Goal: Answer question/provide support: Share knowledge or assist other users

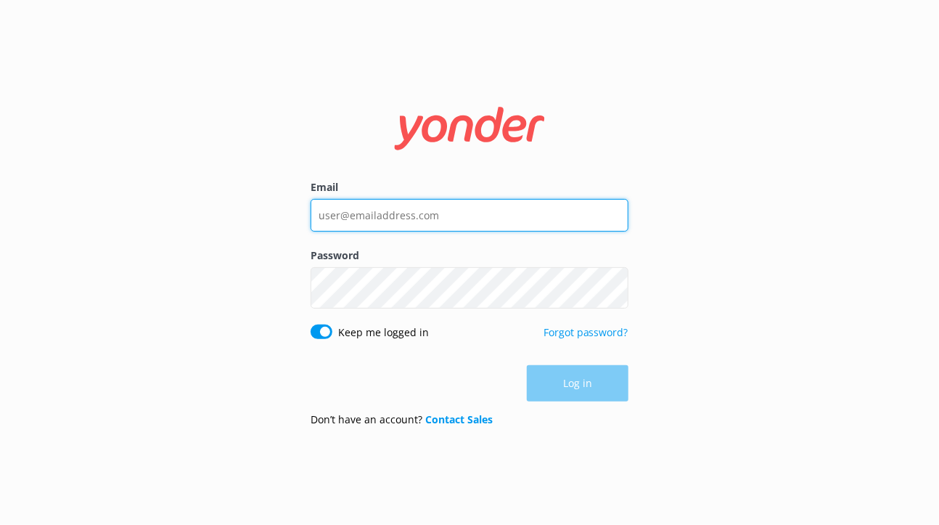
type input "[EMAIL_ADDRESS][DOMAIN_NAME]"
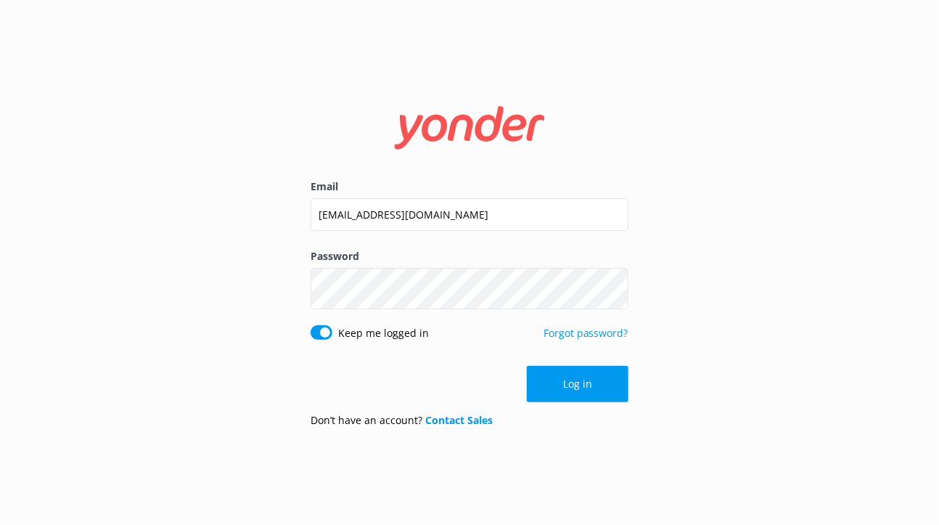
click at [541, 397] on div "Log in" at bounding box center [470, 384] width 318 height 36
click at [541, 397] on button "Log in" at bounding box center [578, 384] width 102 height 36
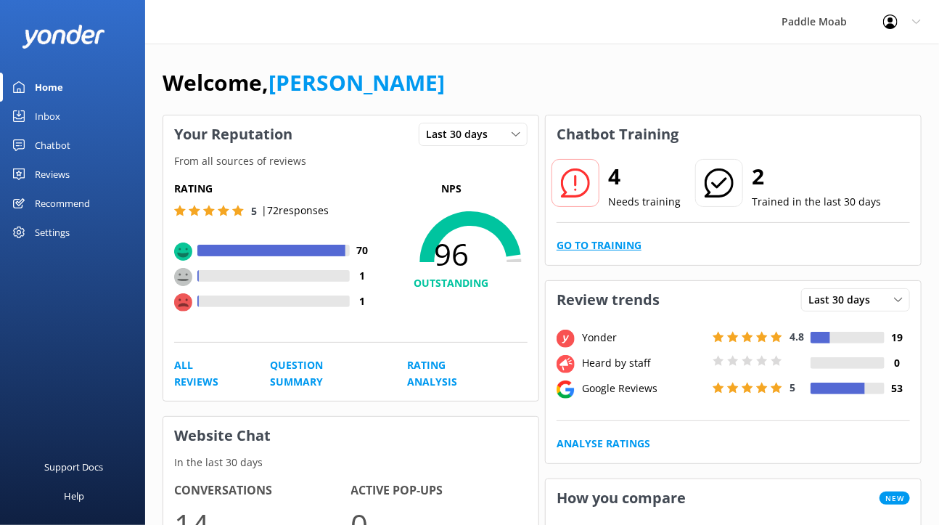
click at [627, 253] on link "Go to Training" at bounding box center [599, 245] width 85 height 16
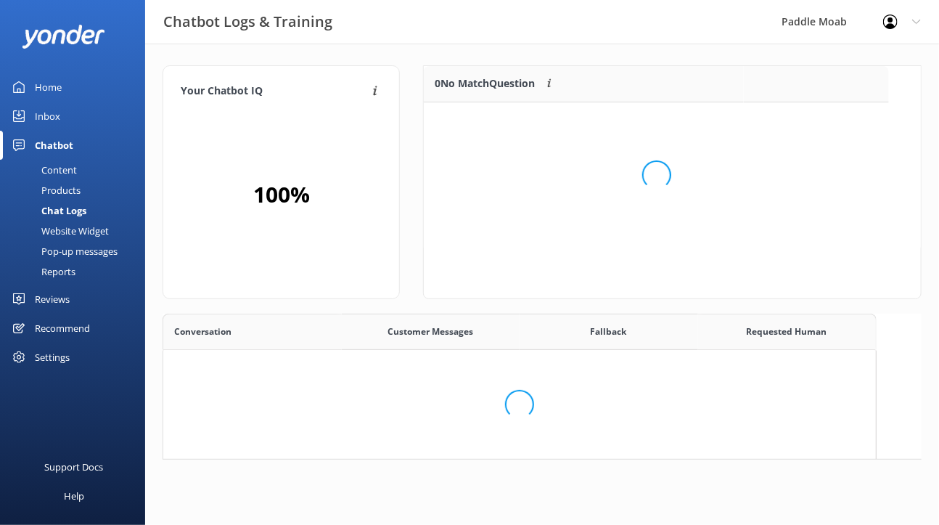
scroll to position [508, 713]
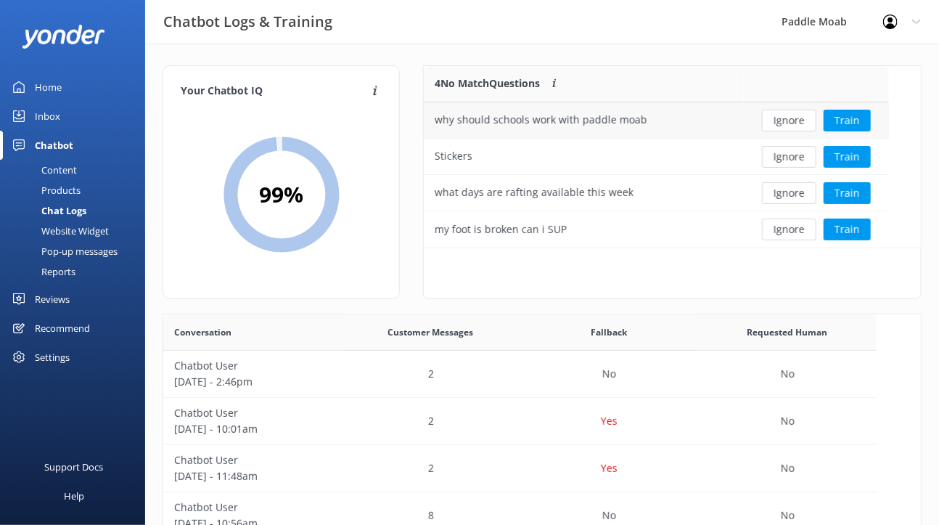
click at [647, 128] on div "why should schools work with paddle moab" at bounding box center [541, 120] width 213 height 16
click at [856, 131] on button "Train" at bounding box center [847, 121] width 47 height 22
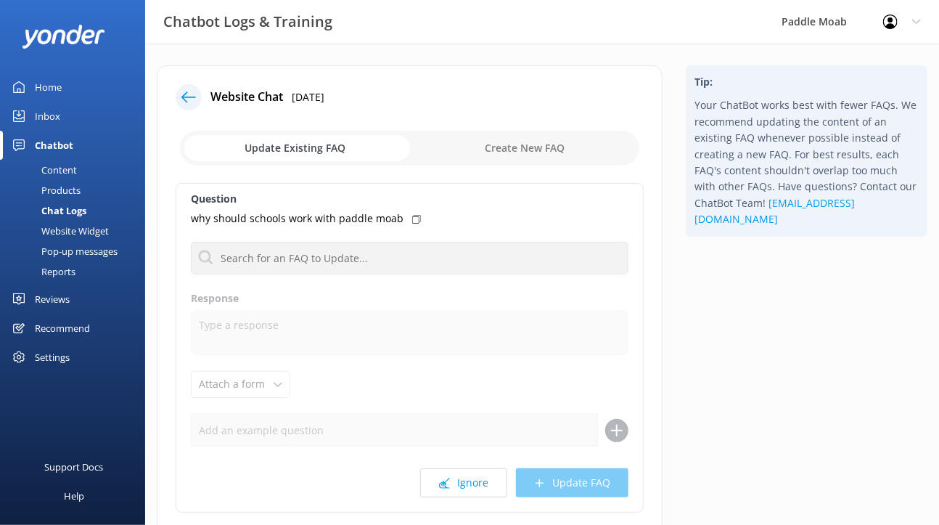
click at [512, 165] on input "checkbox" at bounding box center [409, 148] width 459 height 35
checkbox input "true"
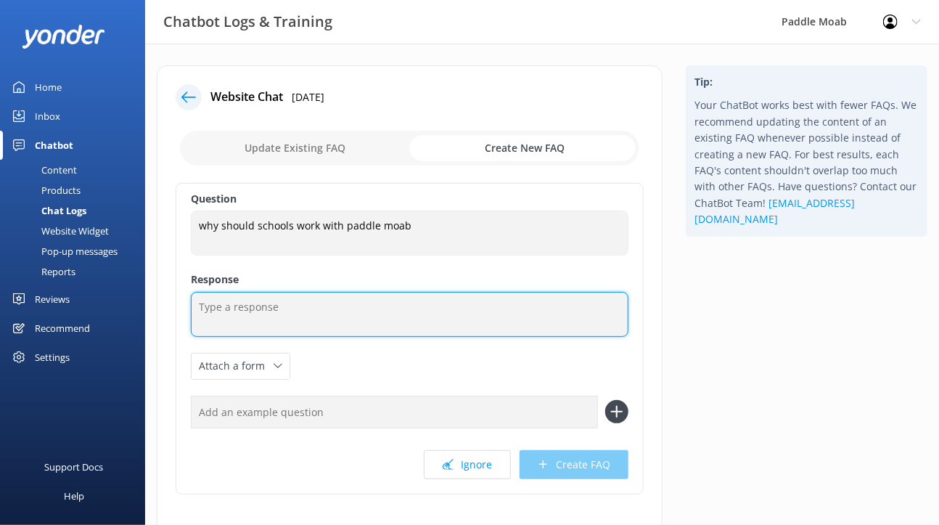
click at [336, 337] on textarea at bounding box center [410, 314] width 438 height 45
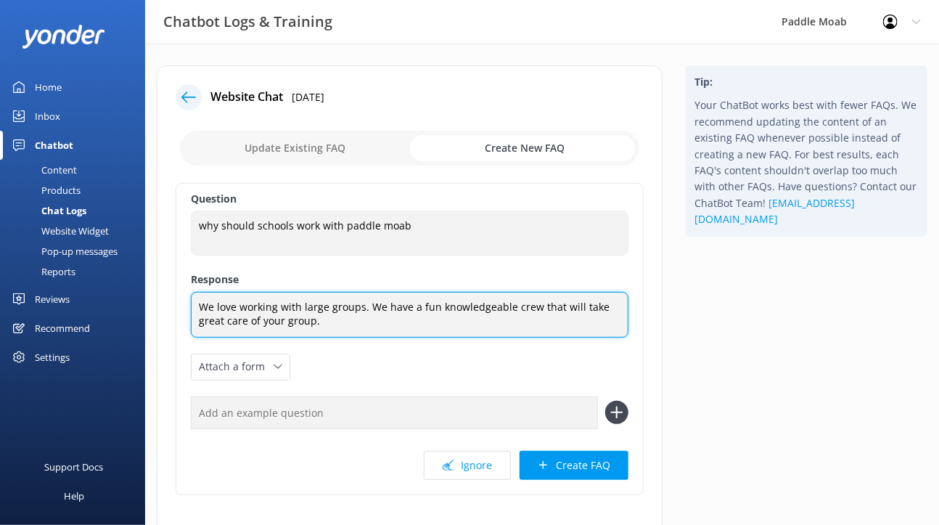
type textarea "We love working with large groups. We have a fun knowledgeable crew that will t…"
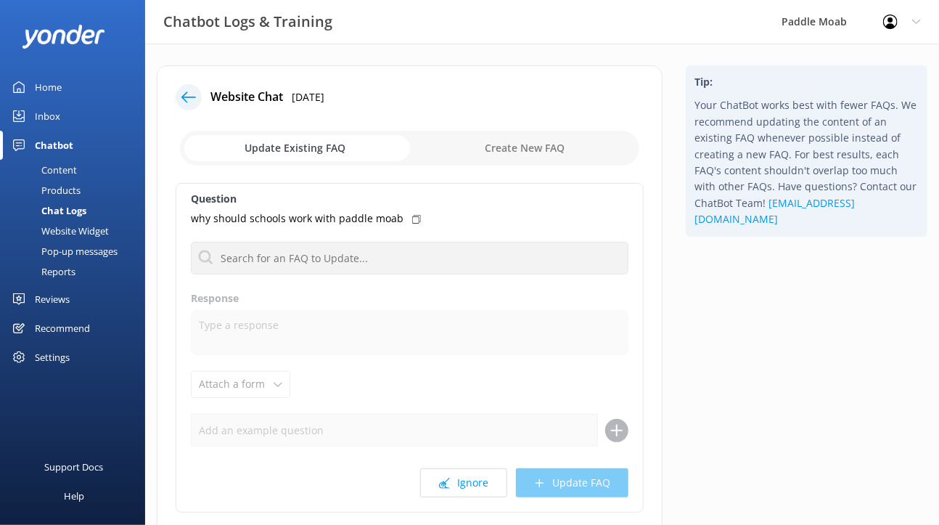
click at [510, 165] on input "checkbox" at bounding box center [409, 148] width 459 height 35
checkbox input "true"
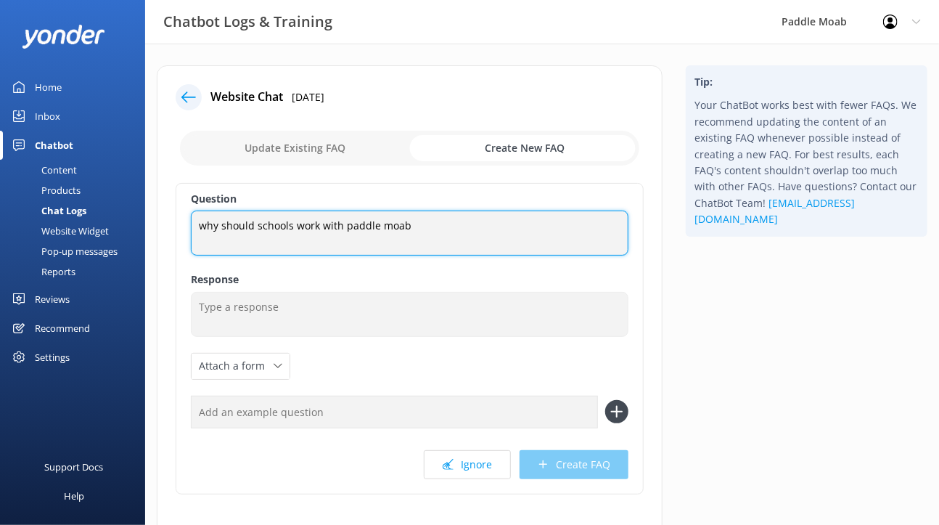
click at [522, 255] on textarea "why should schools work with paddle moab" at bounding box center [410, 232] width 438 height 45
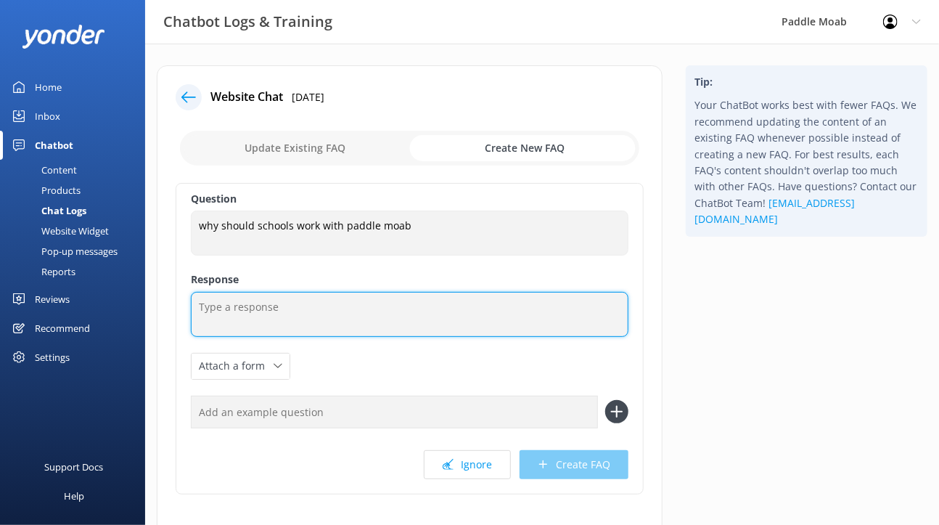
click at [394, 337] on textarea at bounding box center [410, 314] width 438 height 45
paste textarea "Schools should partner with Paddle Moab because we offer safe, hands-on outdoor…"
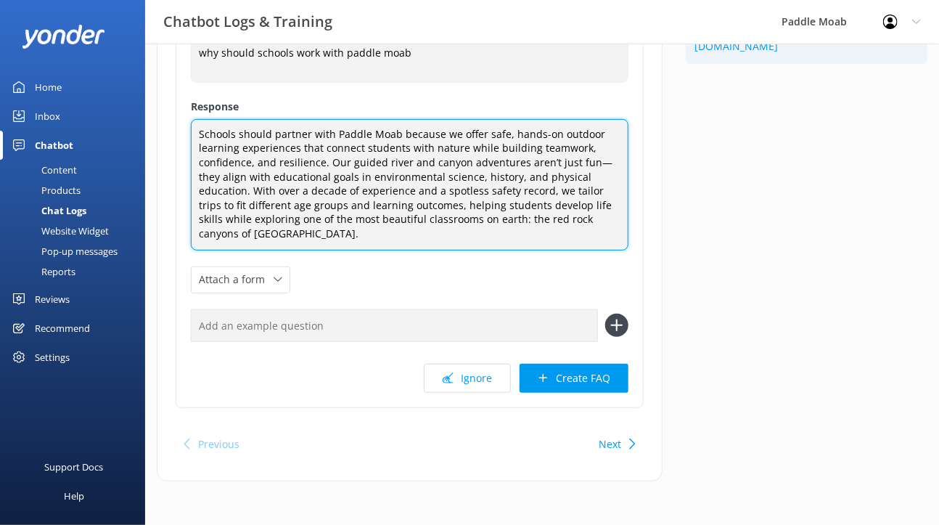
scroll to position [298, 0]
type textarea "Schools should partner with Paddle Moab because we offer safe, hands-on outdoor…"
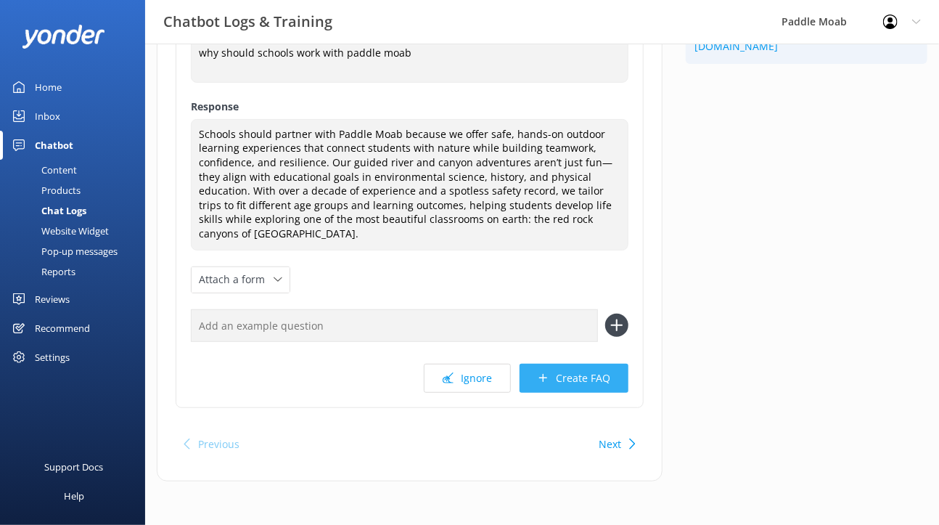
click at [570, 393] on button "Create FAQ" at bounding box center [574, 378] width 109 height 29
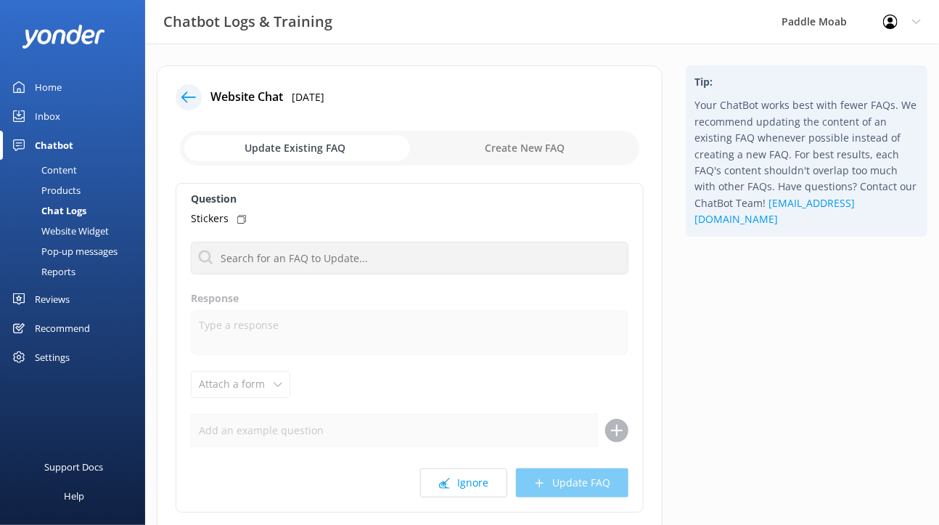
click at [196, 104] on icon at bounding box center [188, 97] width 15 height 15
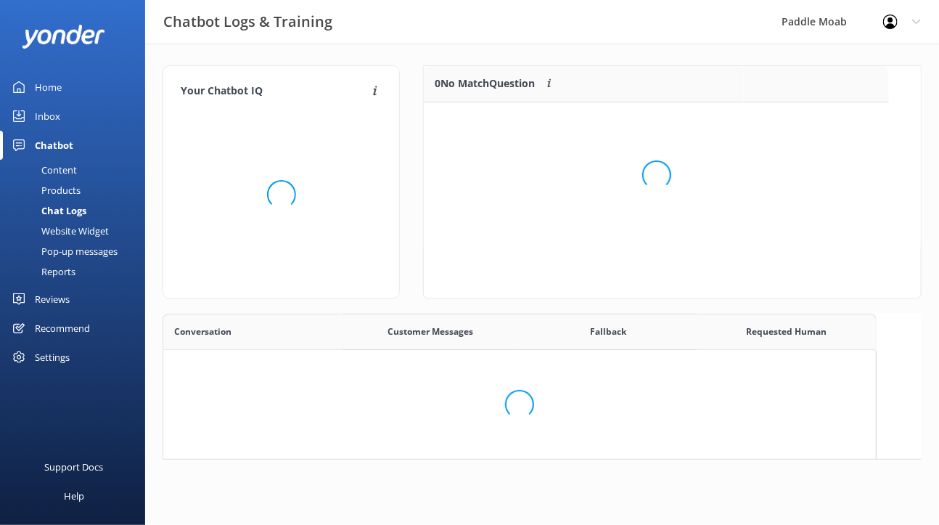
scroll to position [508, 713]
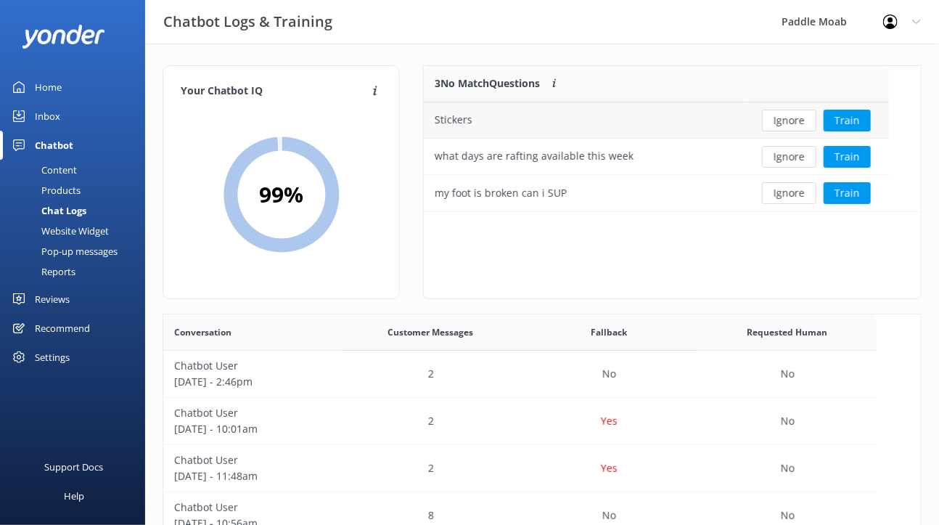
click at [672, 139] on div "Stickers" at bounding box center [584, 120] width 320 height 36
click at [854, 131] on button "Train" at bounding box center [847, 121] width 47 height 22
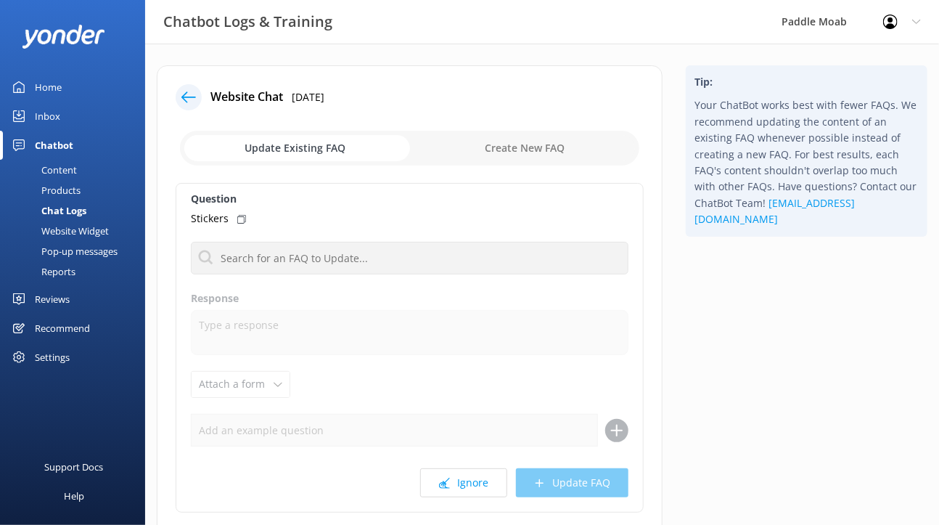
scroll to position [43, 0]
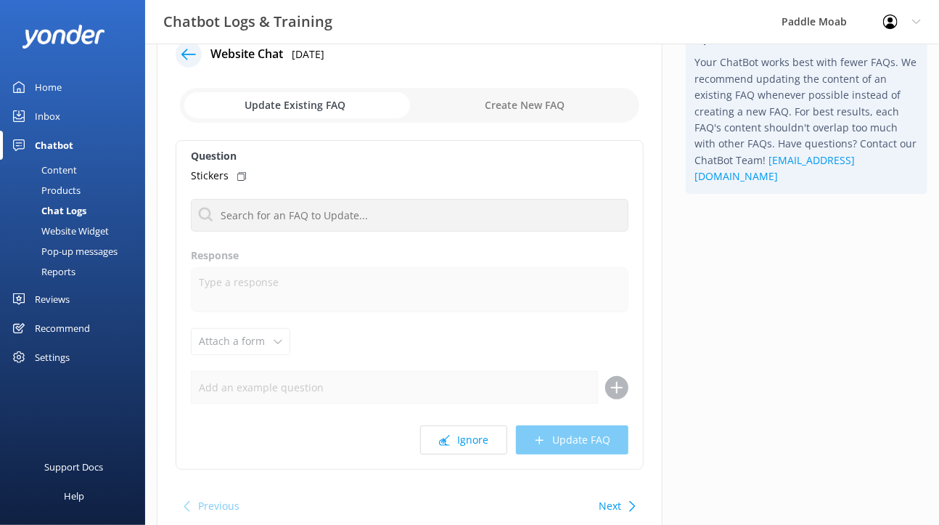
click at [569, 123] on input "checkbox" at bounding box center [409, 105] width 459 height 35
checkbox input "true"
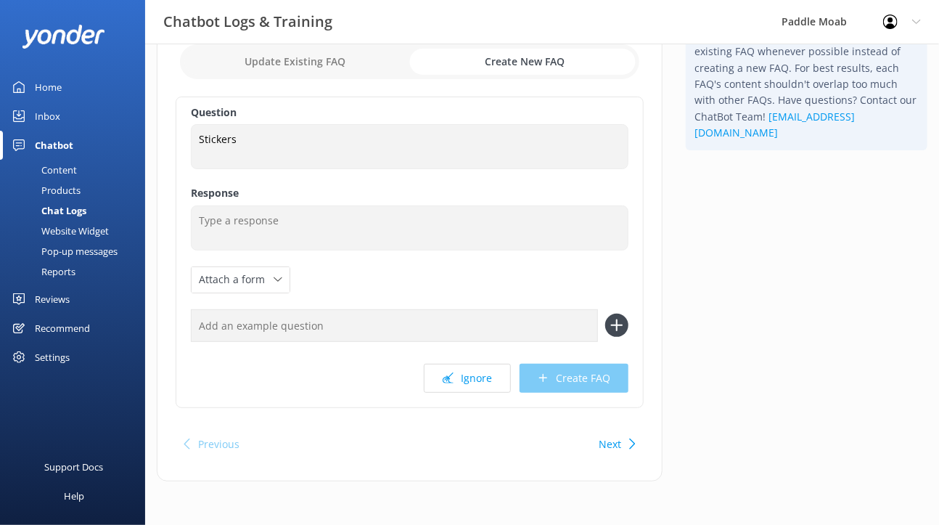
scroll to position [93, 0]
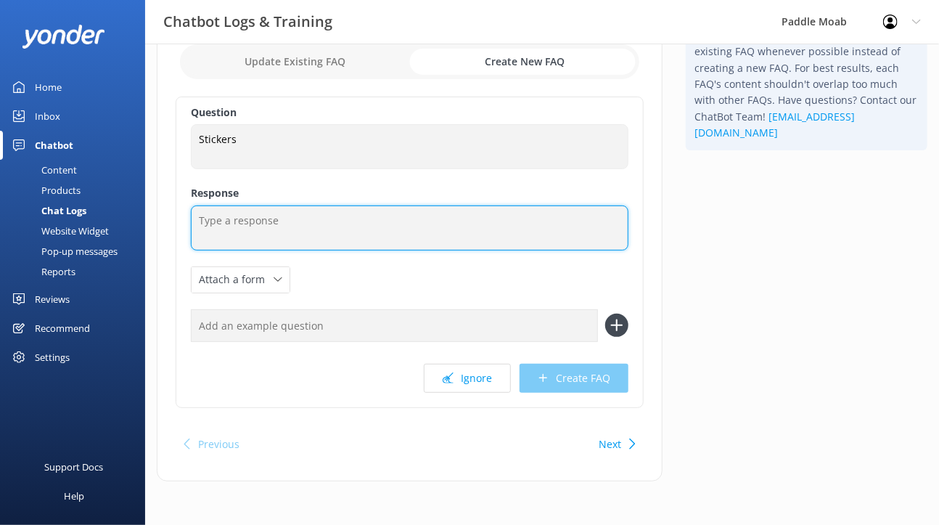
click at [369, 250] on textarea at bounding box center [410, 227] width 438 height 45
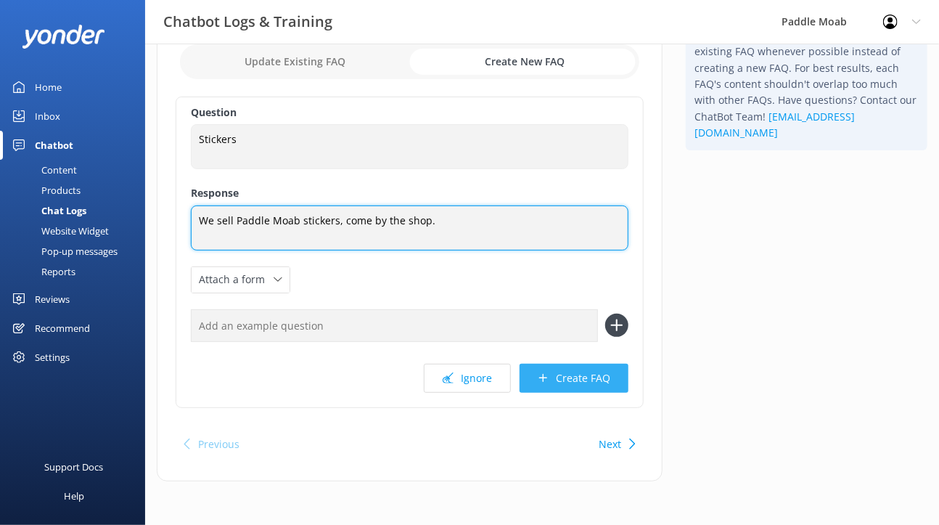
type textarea "We sell Paddle Moab stickers, come by the shop."
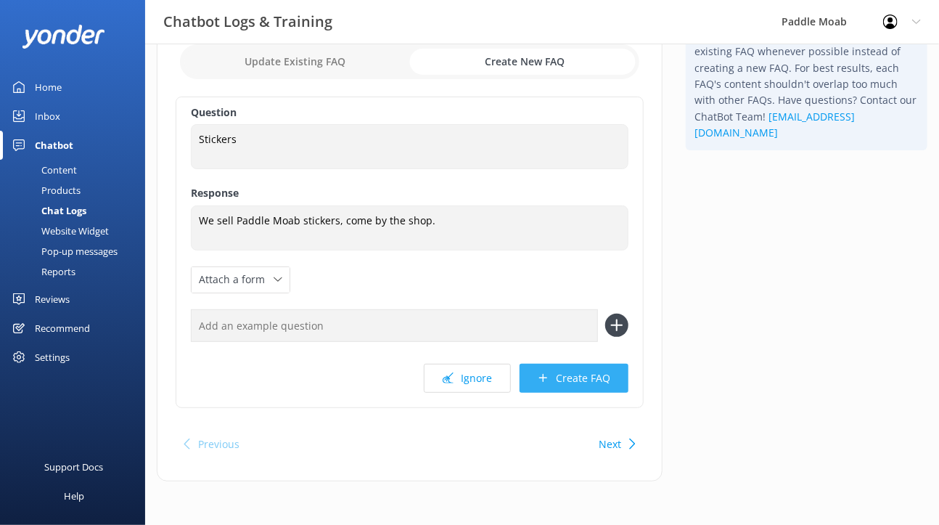
click at [535, 393] on button "Create FAQ" at bounding box center [574, 378] width 109 height 29
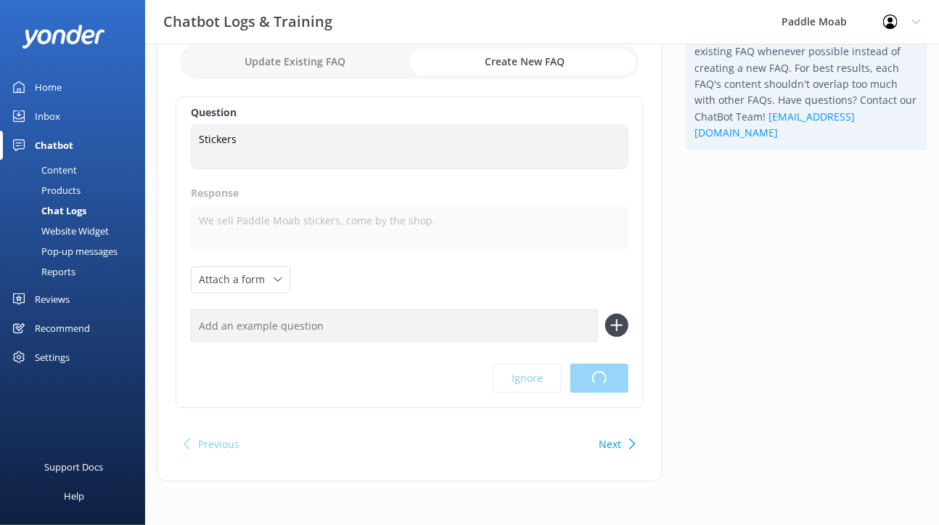
scroll to position [0, 0]
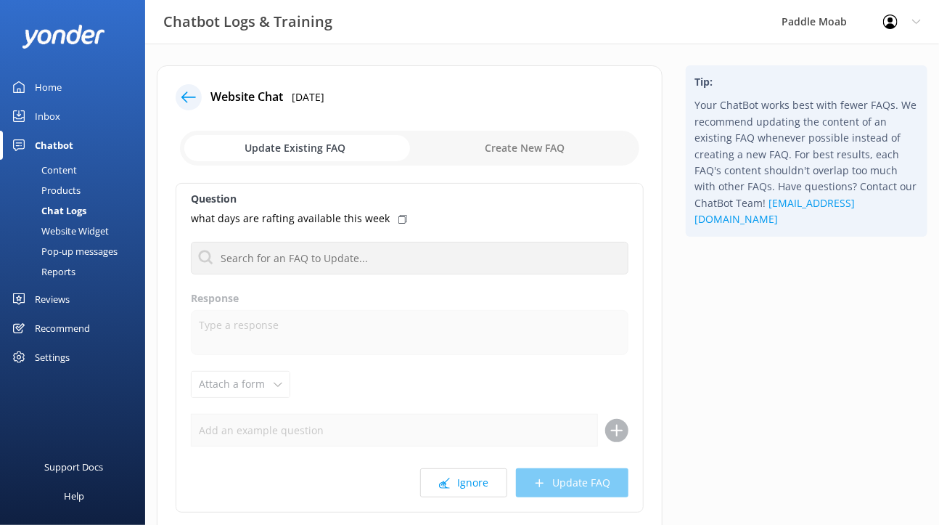
click at [196, 104] on icon at bounding box center [188, 97] width 15 height 15
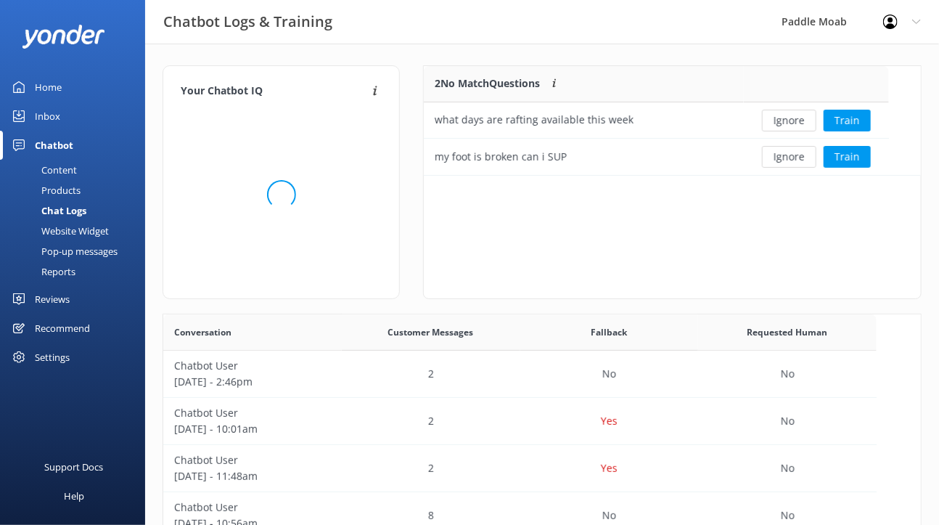
scroll to position [109, 465]
click at [508, 128] on div "what days are rafting available this week" at bounding box center [534, 120] width 199 height 16
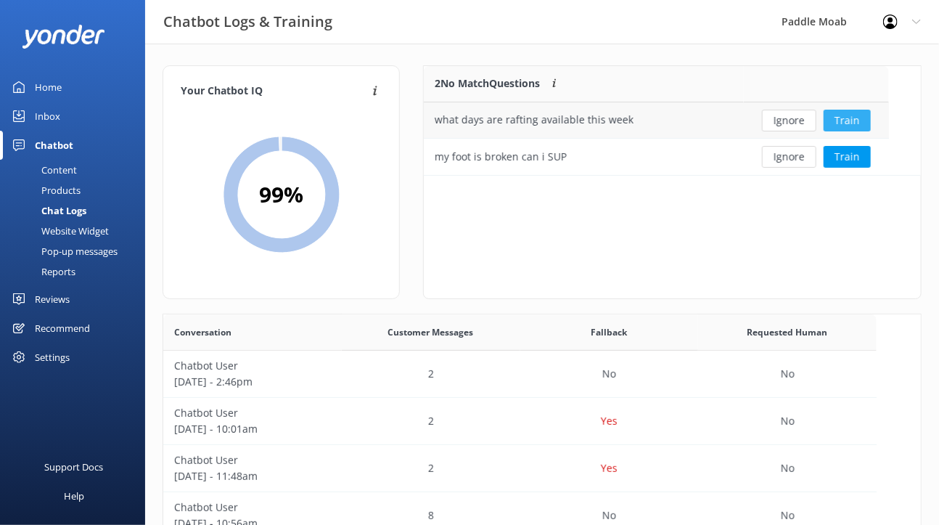
click at [848, 131] on button "Train" at bounding box center [847, 121] width 47 height 22
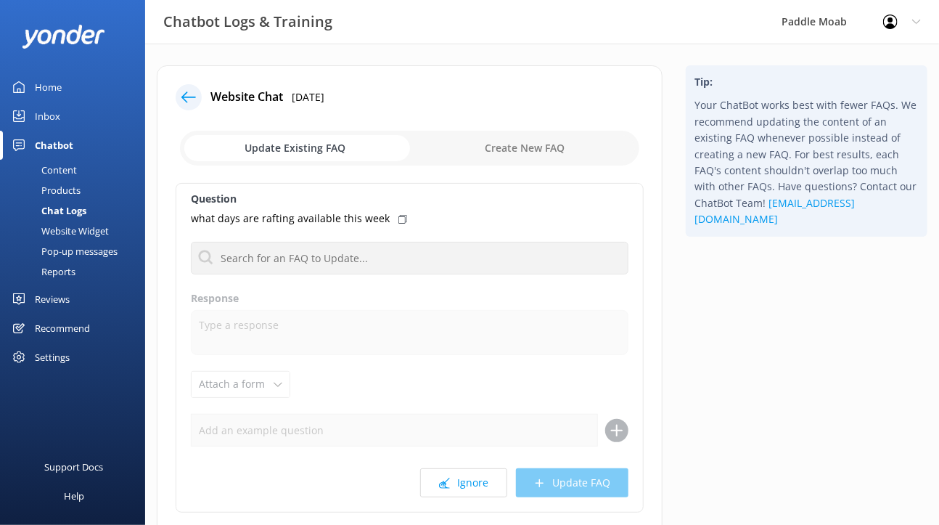
click at [357, 165] on input "checkbox" at bounding box center [409, 148] width 459 height 35
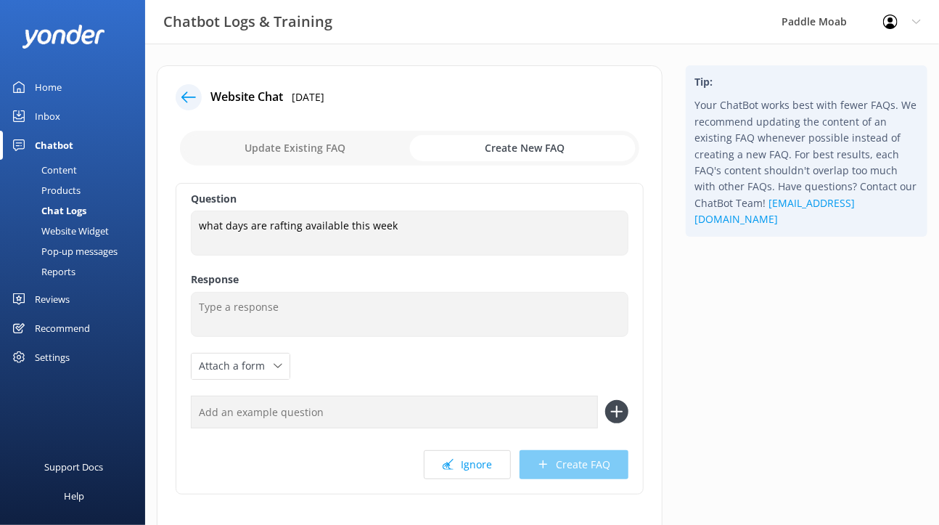
click at [358, 165] on input "checkbox" at bounding box center [409, 148] width 459 height 35
checkbox input "false"
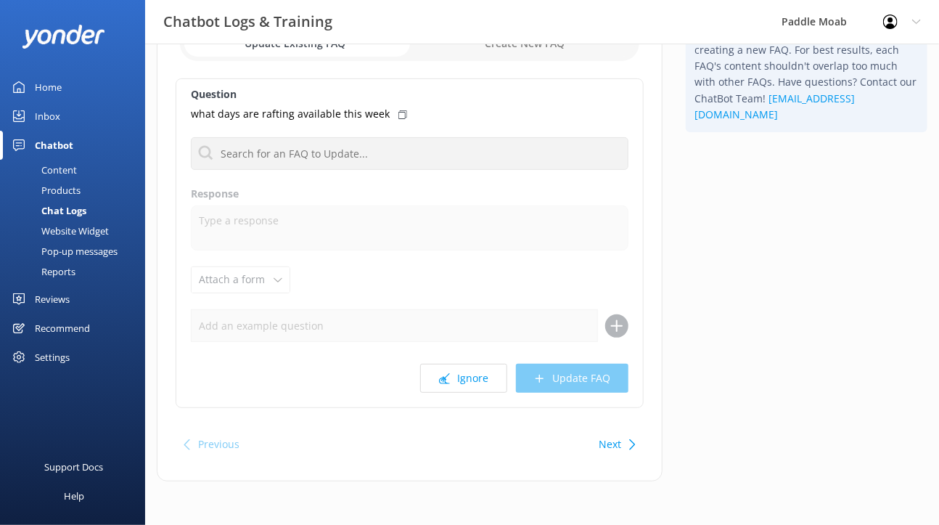
scroll to position [131, 0]
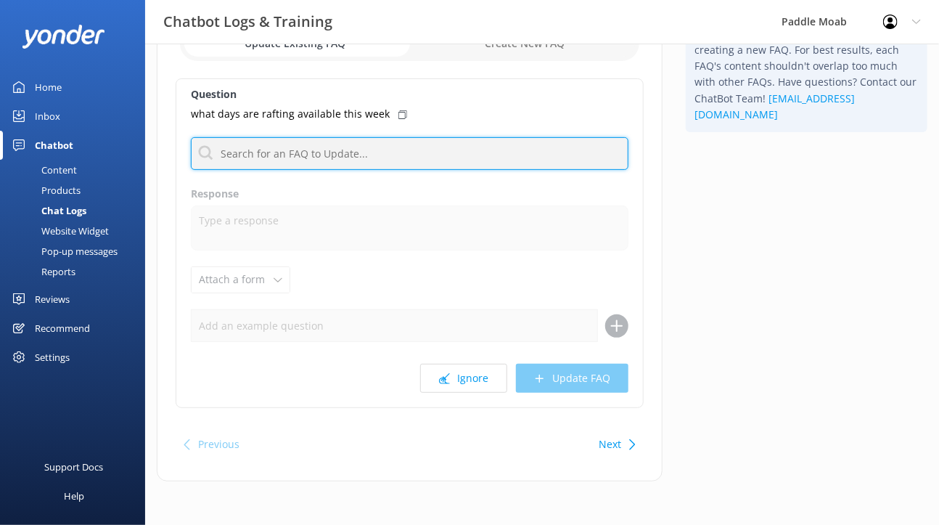
click at [359, 170] on input "text" at bounding box center [410, 153] width 438 height 33
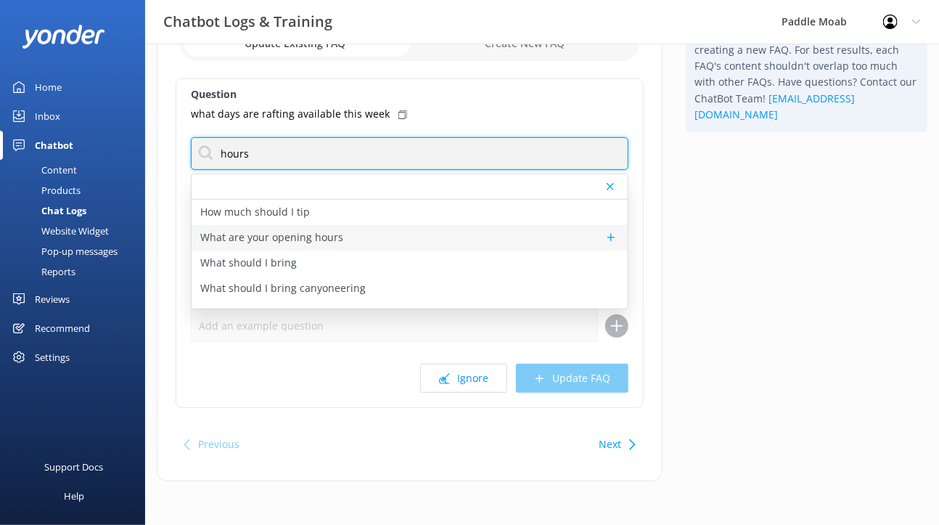
type input "hours"
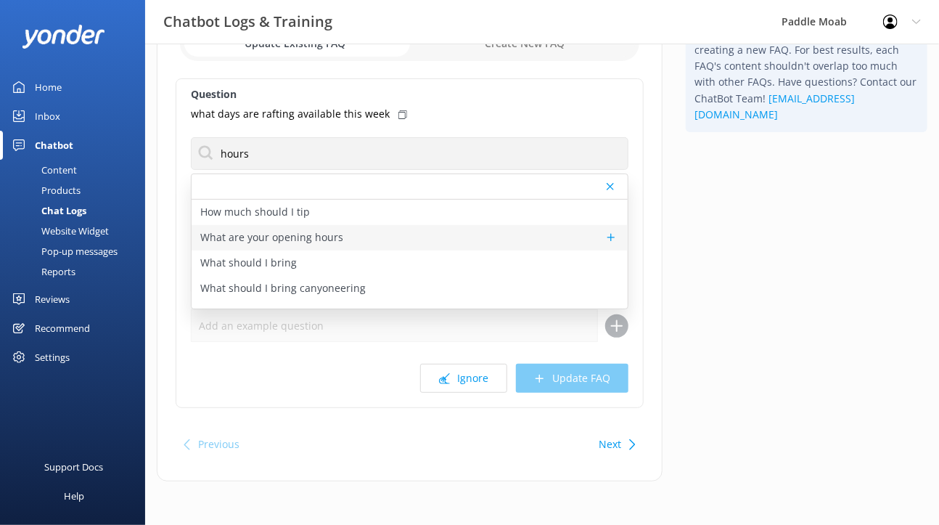
click at [327, 250] on div "What are your opening hours" at bounding box center [410, 237] width 436 height 25
type textarea "Our office is open daily from 7:30 a.m. to 7:00 p.m."
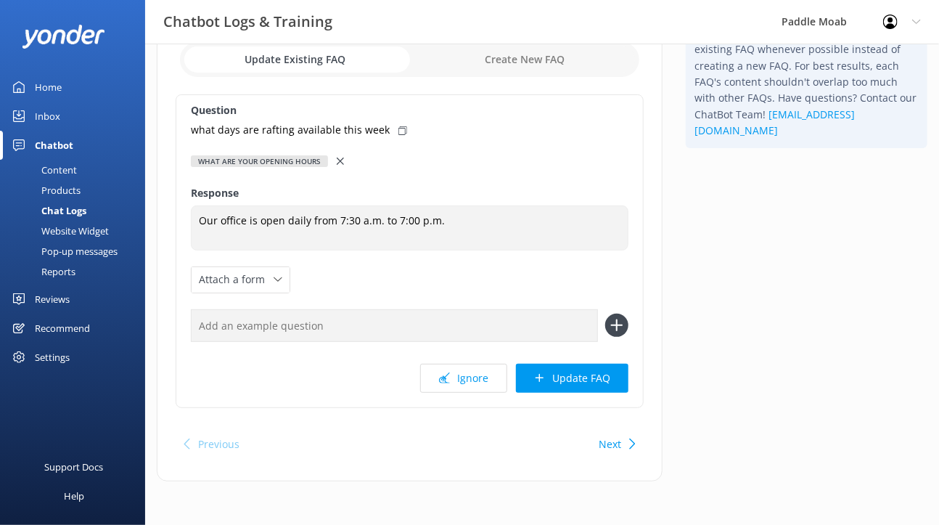
click at [479, 342] on input "text" at bounding box center [394, 325] width 407 height 33
type input "w"
type input "available"
click at [612, 337] on icon at bounding box center [616, 324] width 23 height 23
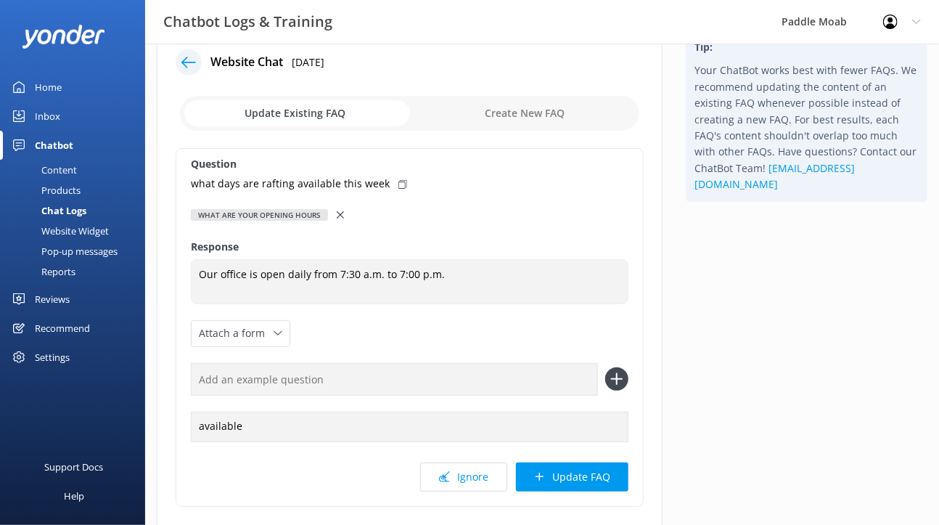
scroll to position [32, 0]
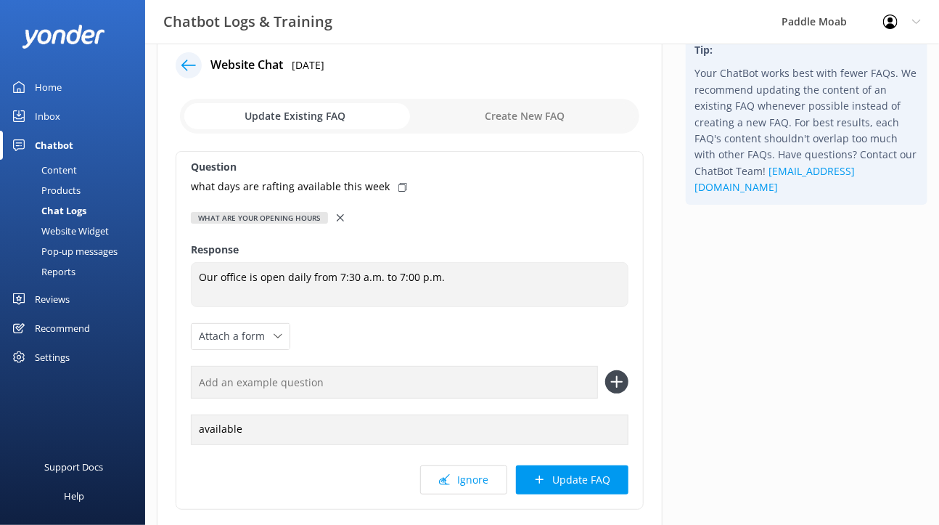
click at [513, 134] on input "checkbox" at bounding box center [409, 116] width 459 height 35
checkbox input "true"
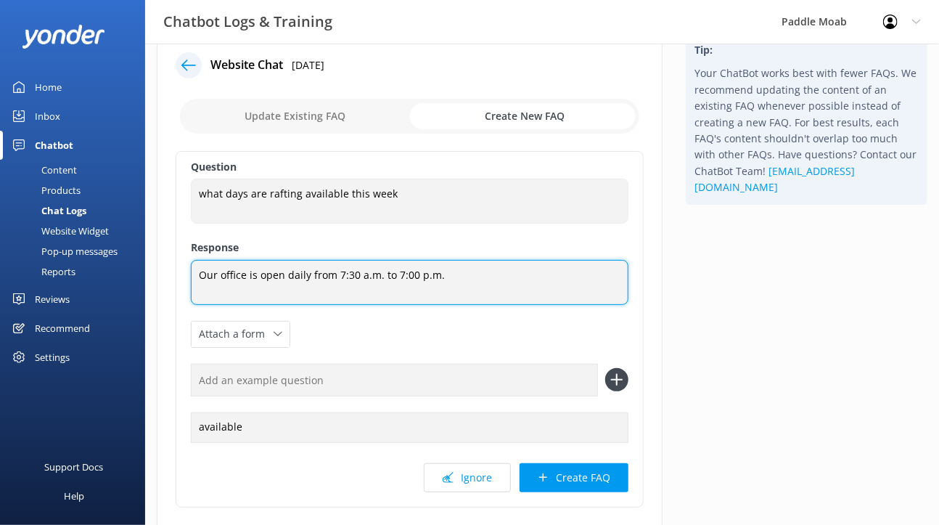
click at [552, 305] on textarea "Our office is open daily from 7:30 a.m. to 7:00 p.m." at bounding box center [410, 282] width 438 height 45
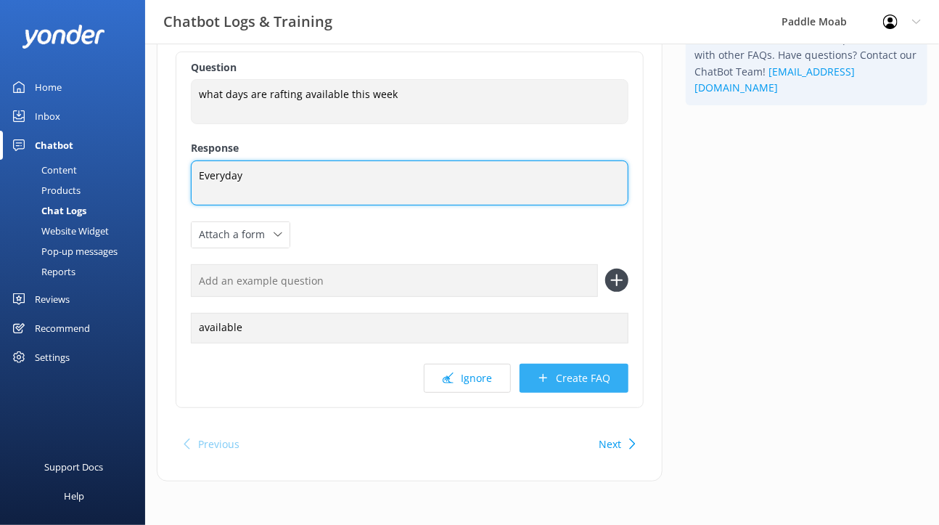
type textarea "Everyday"
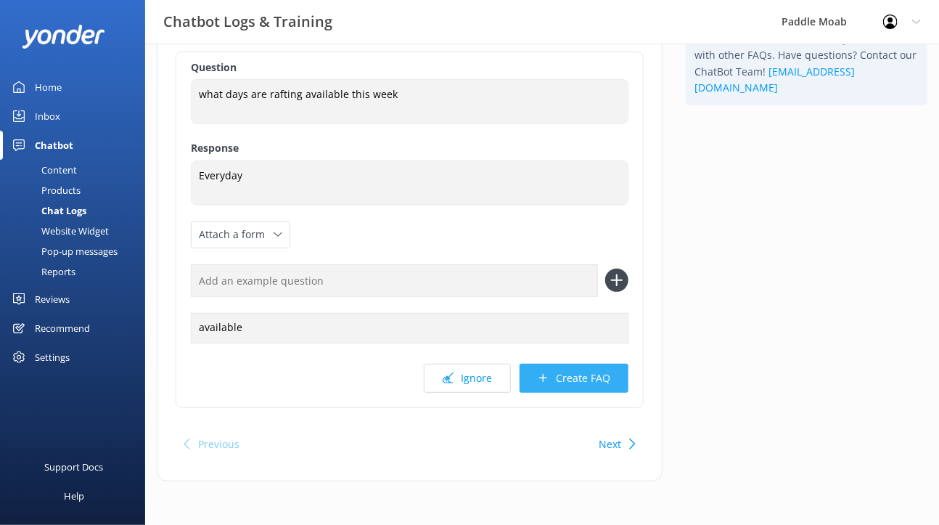
click at [586, 393] on button "Create FAQ" at bounding box center [574, 378] width 109 height 29
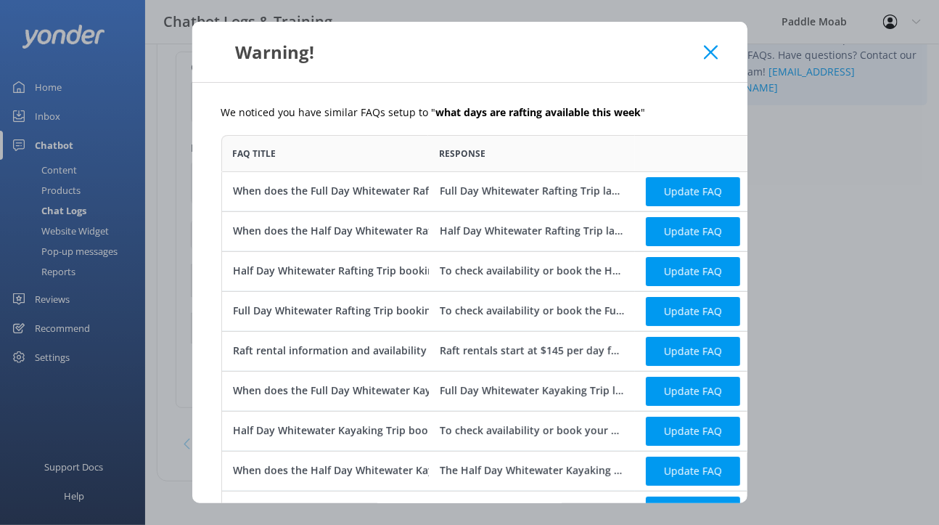
scroll to position [943, 621]
click at [646, 206] on button "Update FAQ" at bounding box center [693, 191] width 94 height 29
checkbox input "false"
type textarea "Full Day Whitewater Rafting Trip launches typically start at 8:30 a.m., with a …"
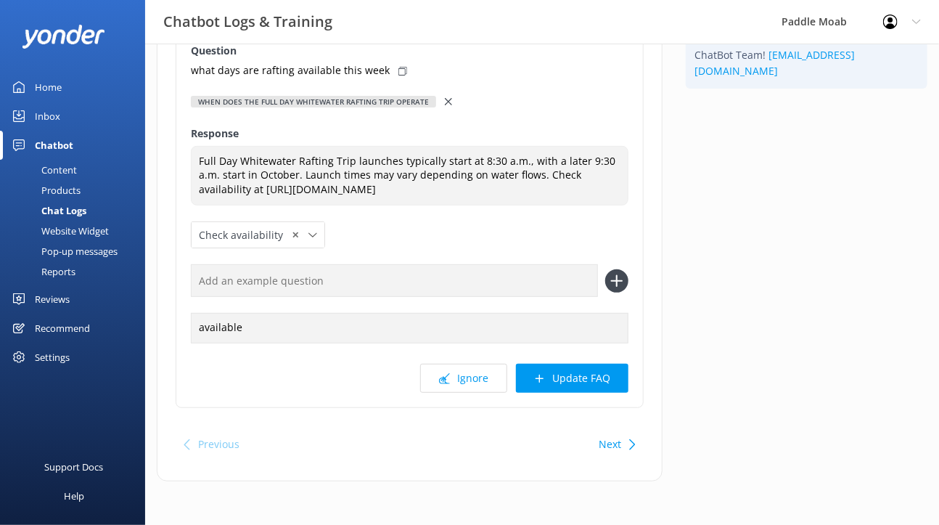
scroll to position [308, 0]
click at [552, 387] on button "Update FAQ" at bounding box center [572, 378] width 112 height 29
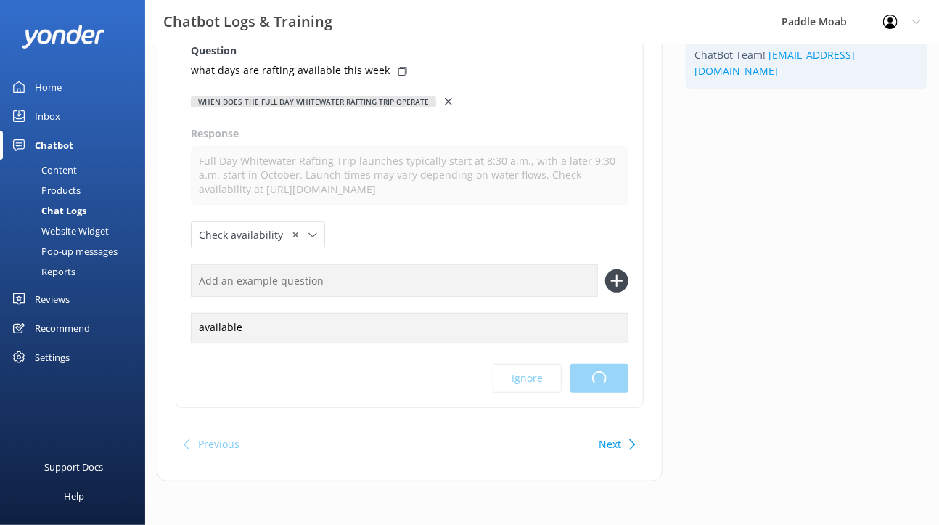
scroll to position [0, 0]
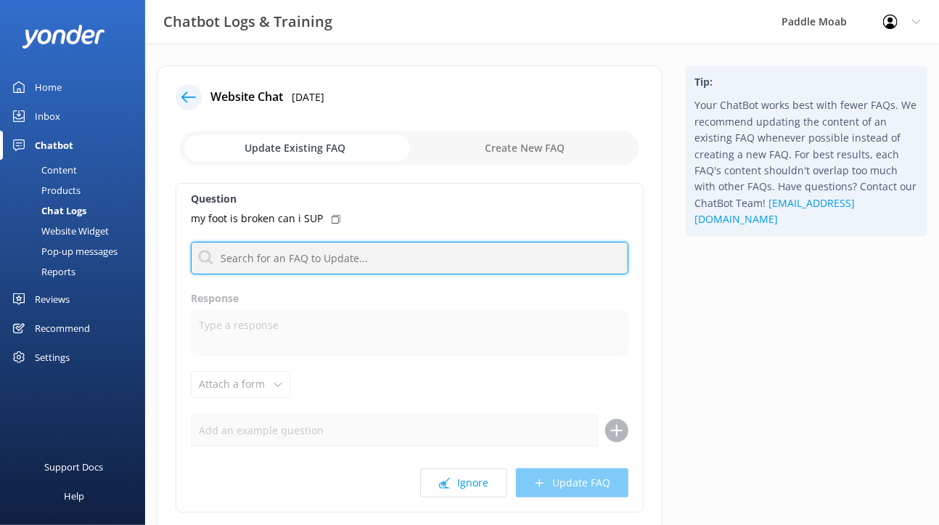
click at [369, 274] on input "text" at bounding box center [410, 258] width 438 height 33
type input "t"
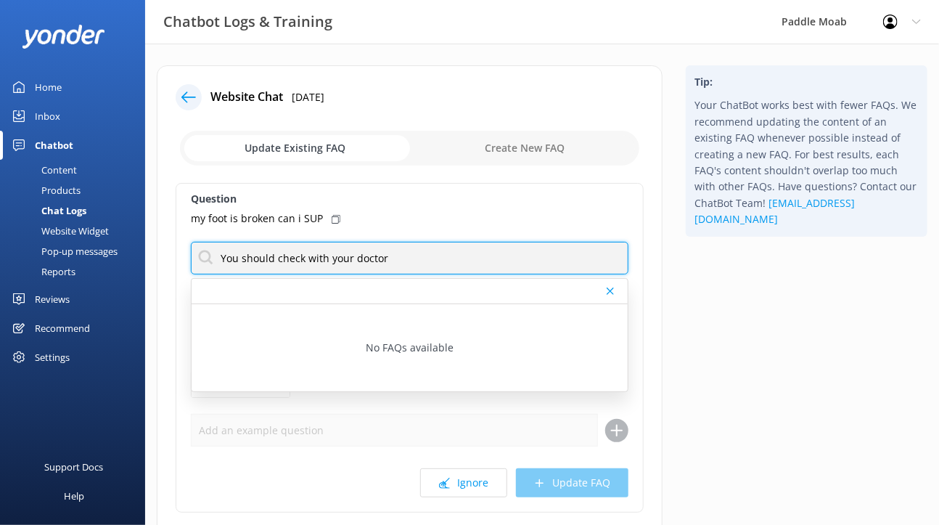
type input "You should check with your doctor"
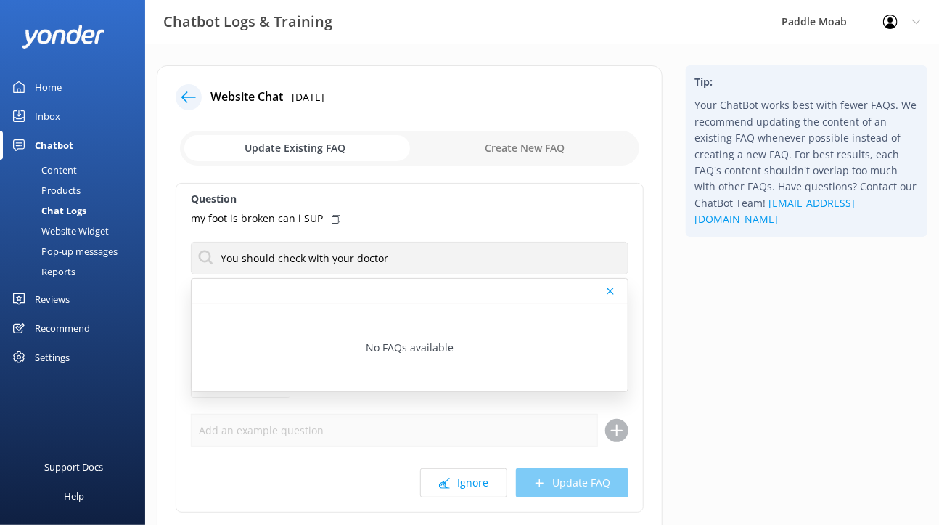
click at [607, 295] on icon at bounding box center [610, 291] width 7 height 9
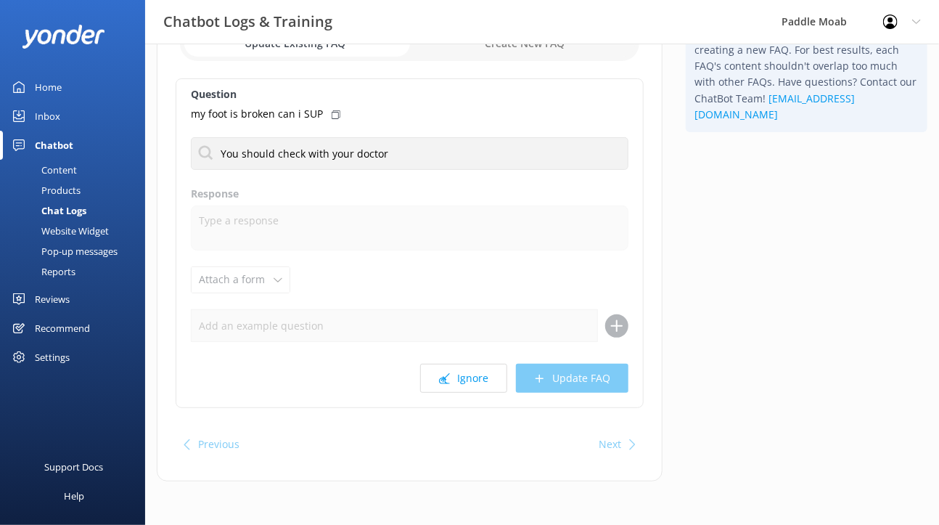
scroll to position [151, 0]
click at [552, 408] on div "Question my foot is broken can i SUP You should check with your doctor No FAQs …" at bounding box center [410, 242] width 468 height 329
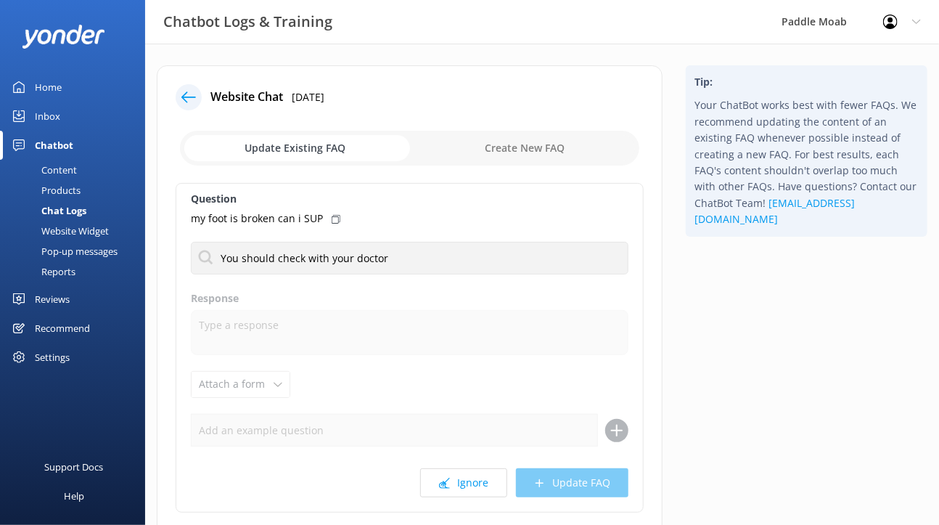
scroll to position [0, 0]
click at [513, 165] on input "checkbox" at bounding box center [409, 148] width 459 height 35
checkbox input "true"
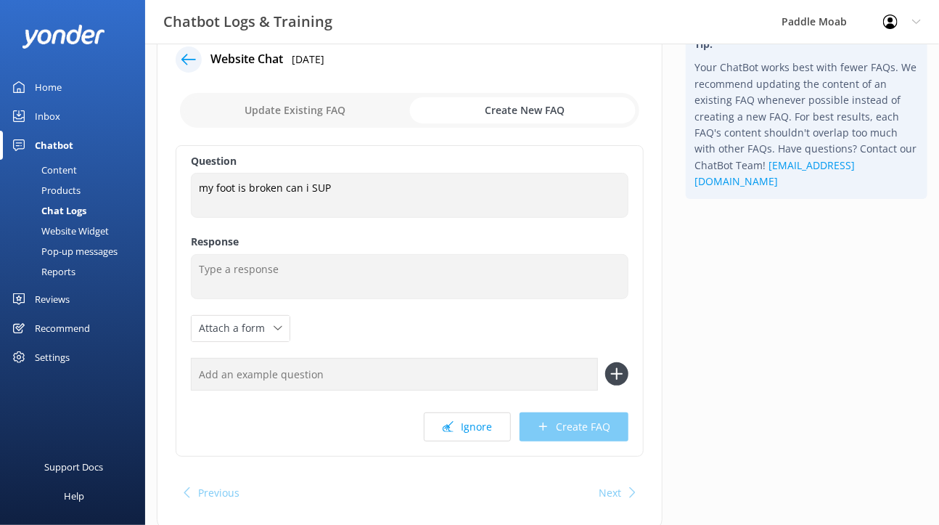
scroll to position [38, 0]
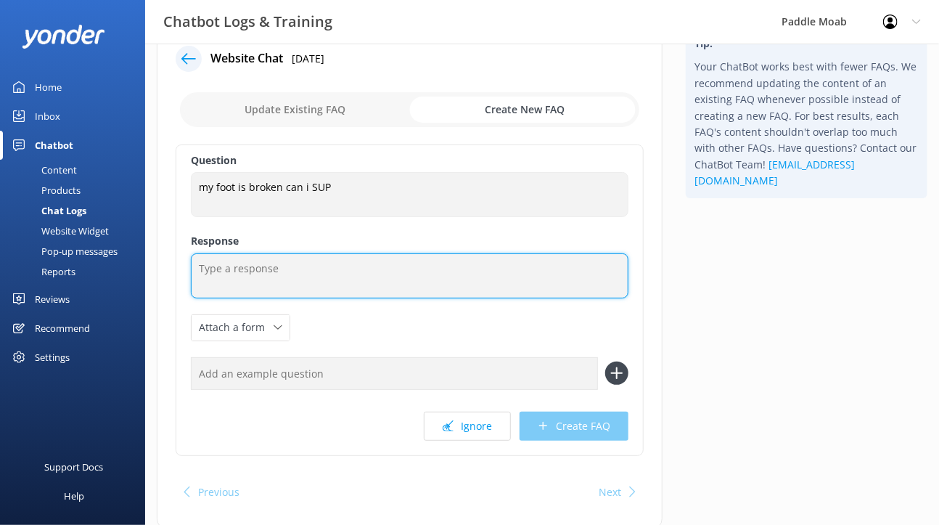
click at [387, 298] on textarea at bounding box center [410, 275] width 438 height 45
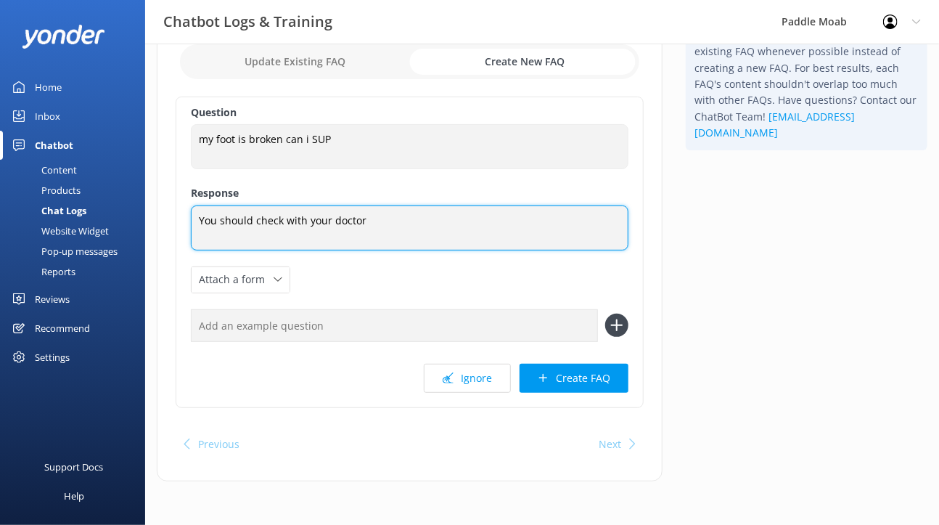
scroll to position [178, 0]
type textarea "You should check with your doctor"
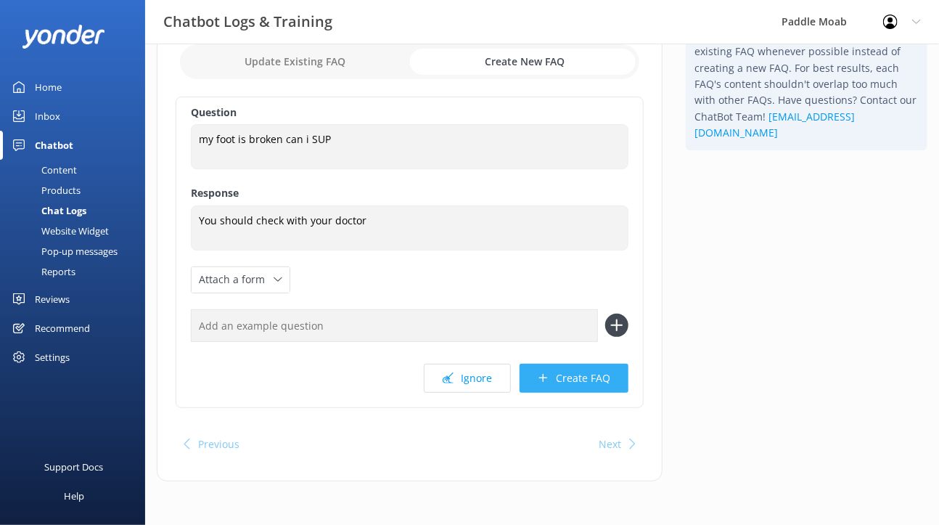
click at [536, 393] on button "Create FAQ" at bounding box center [574, 378] width 109 height 29
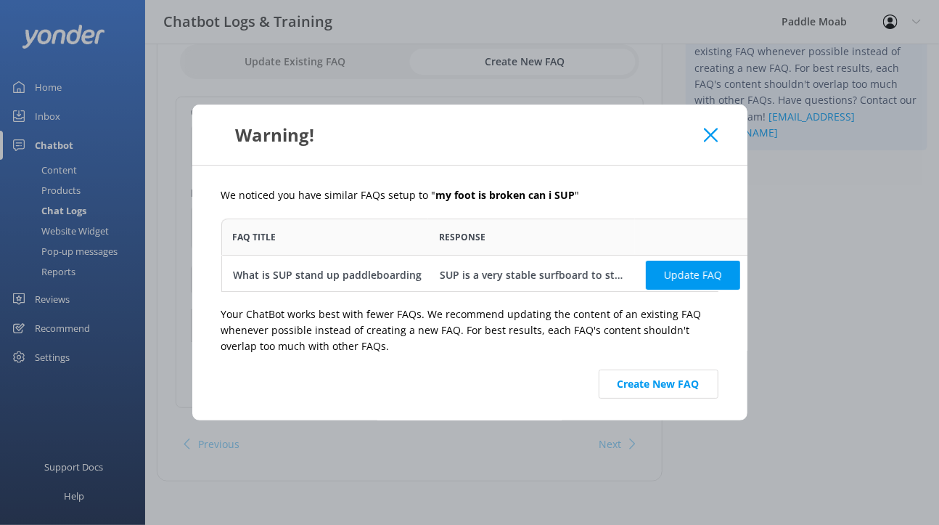
scroll to position [73, 621]
click at [657, 398] on button "Create New FAQ" at bounding box center [659, 383] width 120 height 29
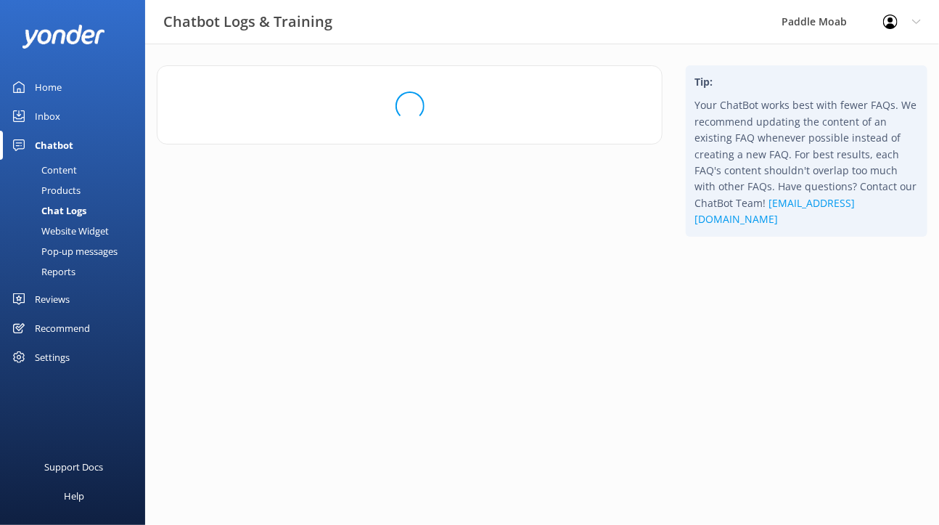
scroll to position [0, 0]
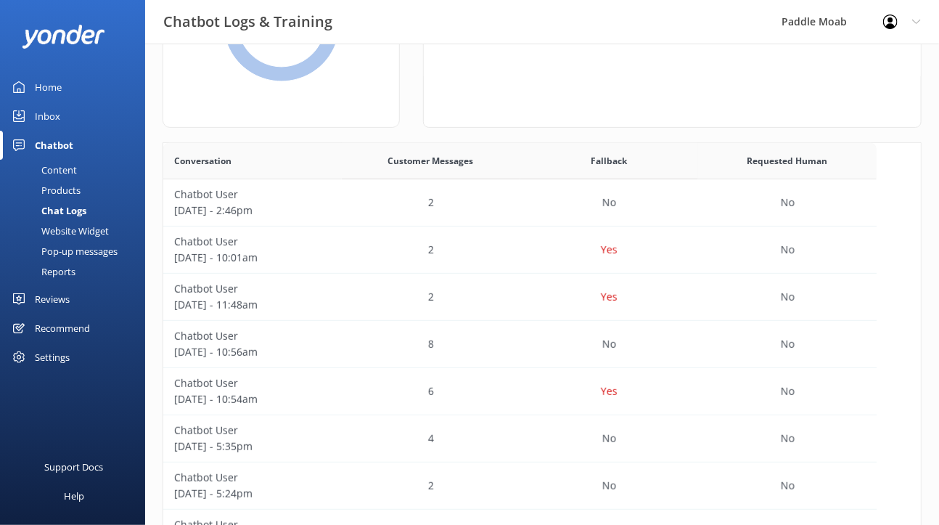
scroll to position [174, 0]
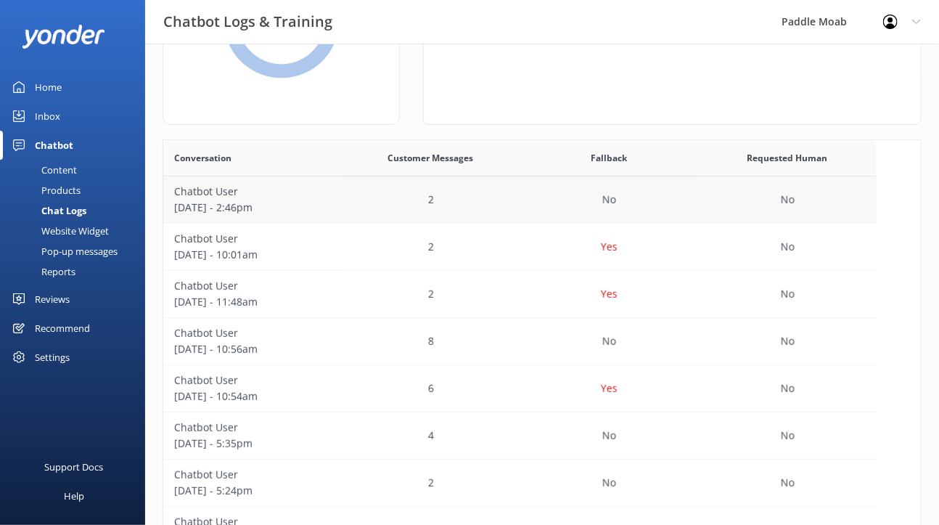
click at [570, 223] on div "No" at bounding box center [609, 199] width 178 height 47
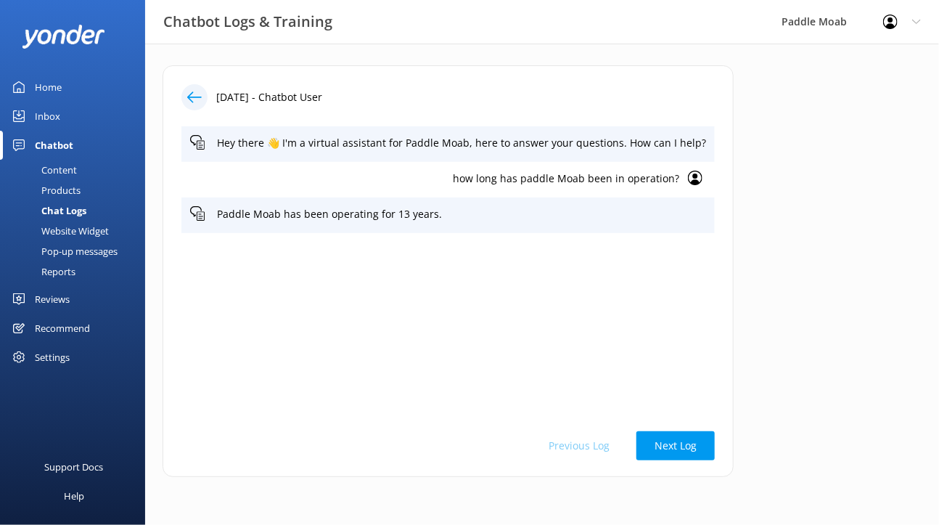
click at [202, 104] on icon at bounding box center [194, 97] width 15 height 15
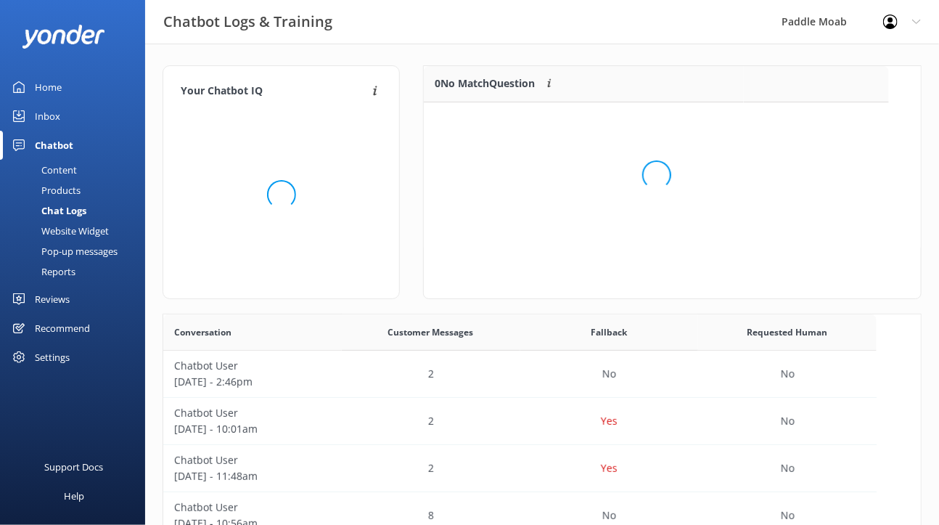
scroll to position [508, 713]
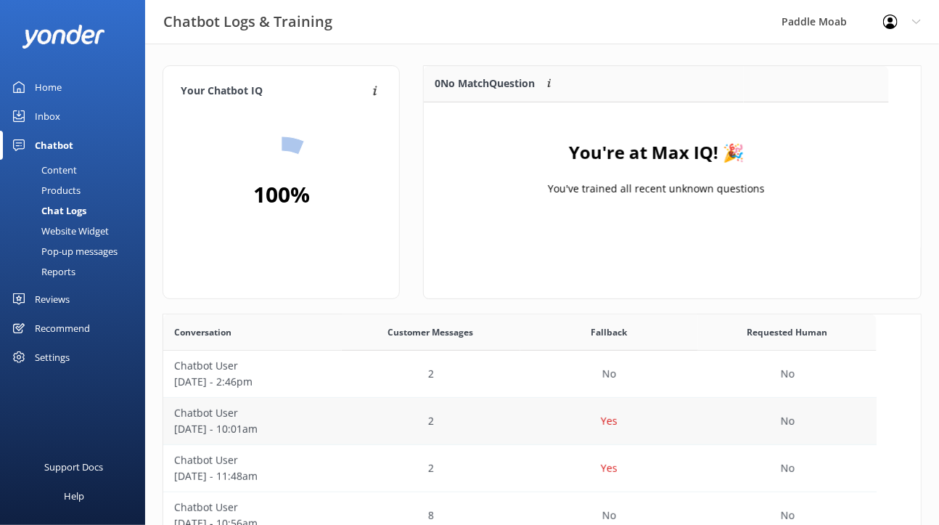
click at [330, 421] on p "Chatbot User" at bounding box center [252, 413] width 157 height 16
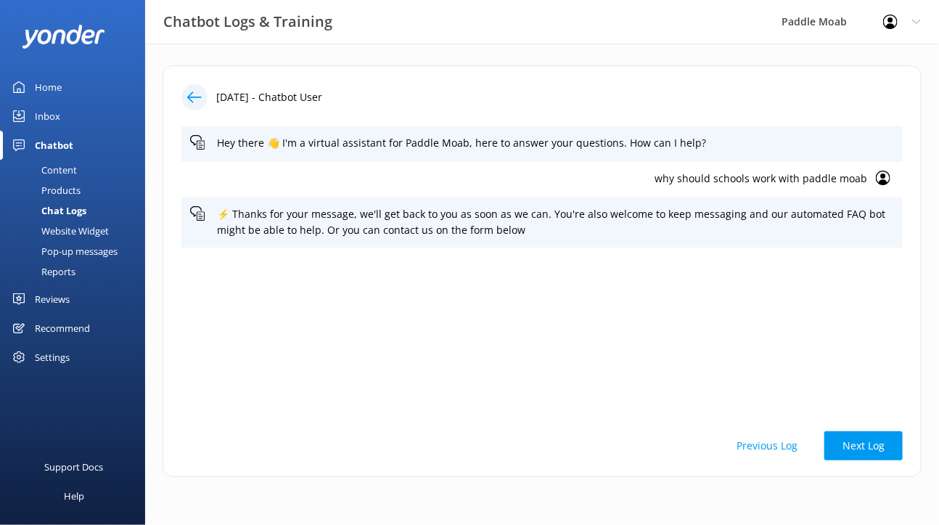
click at [202, 104] on icon at bounding box center [194, 97] width 15 height 15
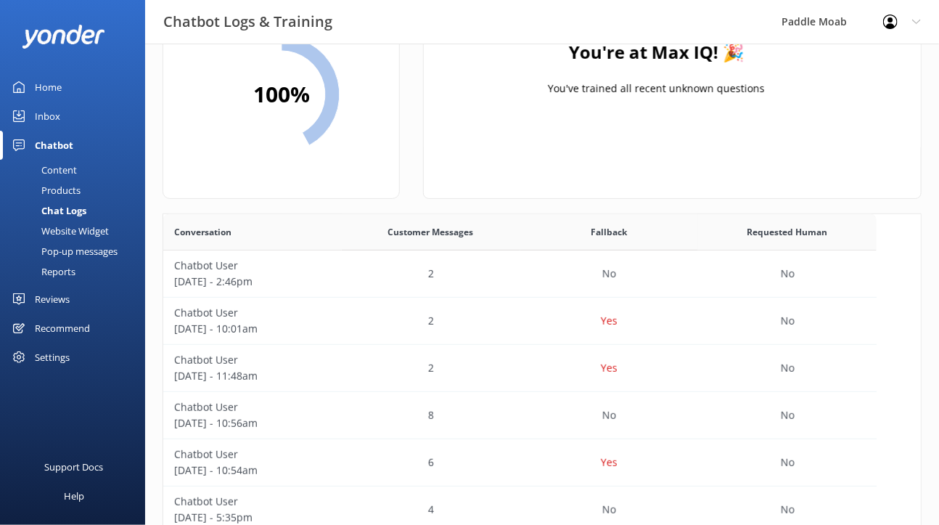
scroll to position [104, 0]
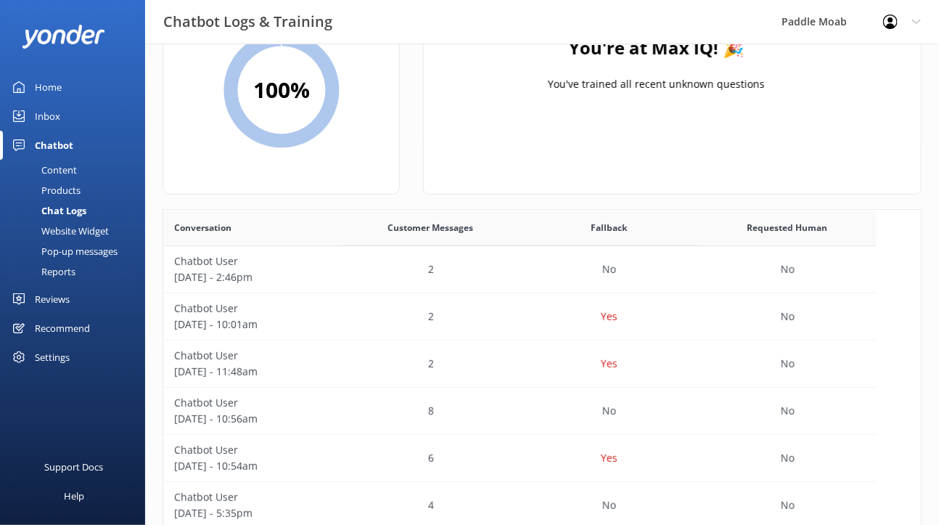
click at [389, 372] on div "2" at bounding box center [431, 363] width 178 height 47
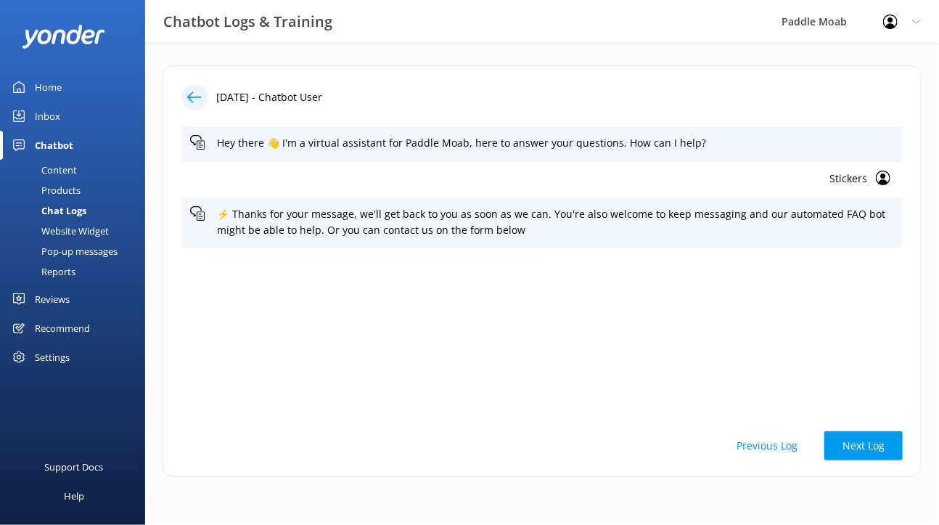
click at [202, 104] on icon at bounding box center [194, 97] width 15 height 15
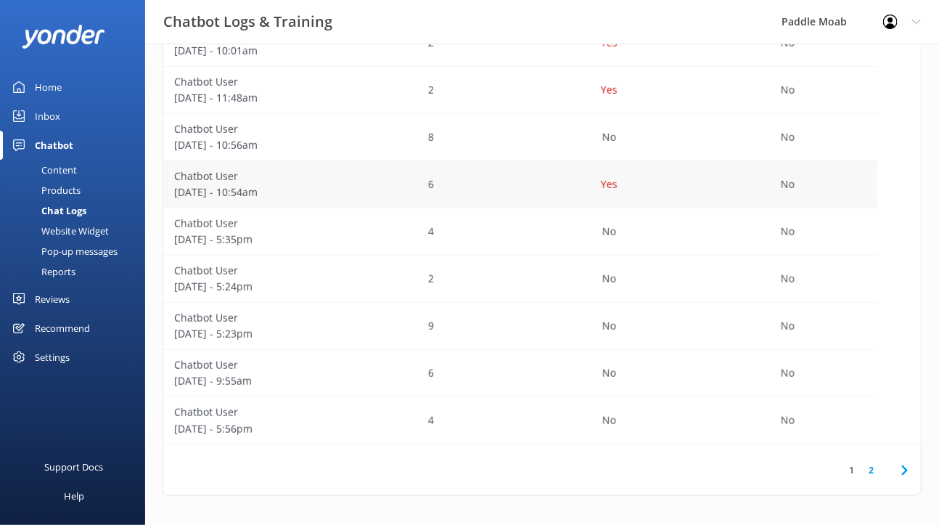
click at [245, 171] on p "Chatbot User" at bounding box center [252, 176] width 157 height 16
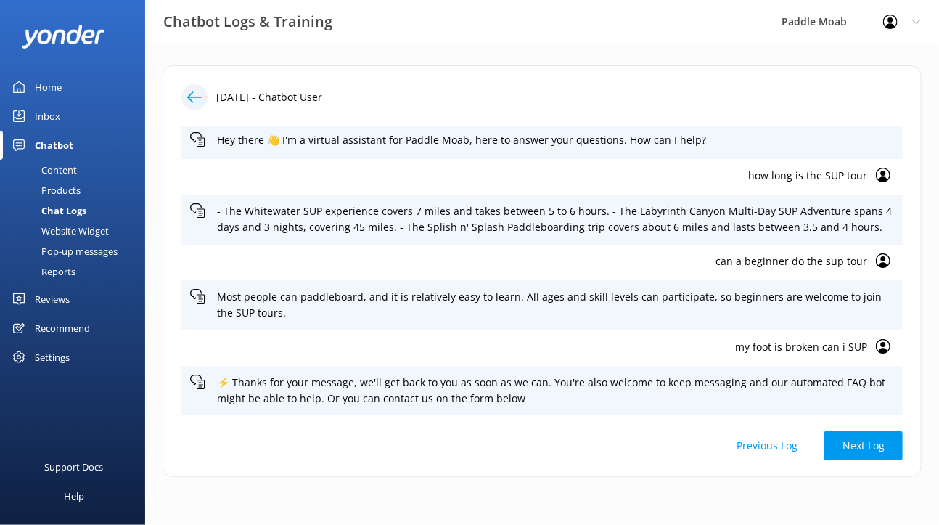
click at [59, 102] on div "Home" at bounding box center [48, 87] width 27 height 29
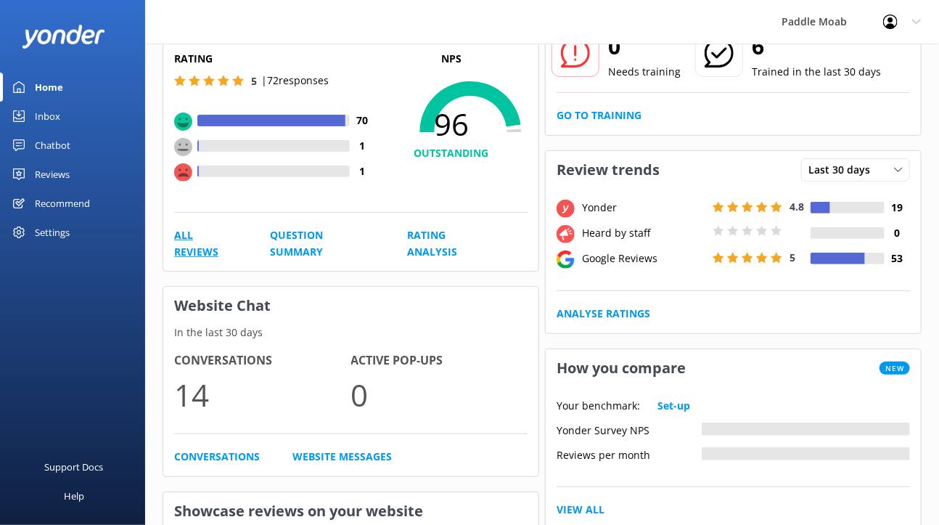
click at [237, 260] on link "All Reviews" at bounding box center [205, 243] width 63 height 33
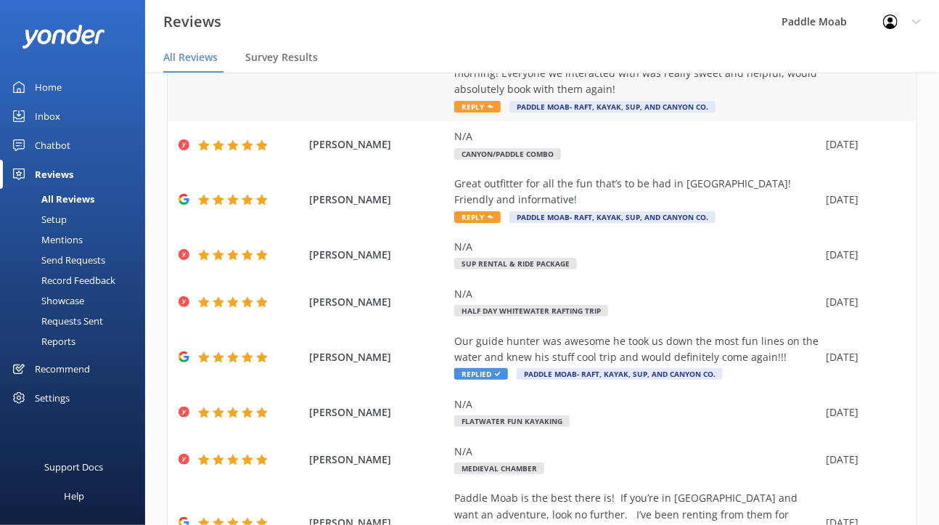
click at [501, 112] on span "Reply" at bounding box center [477, 107] width 46 height 12
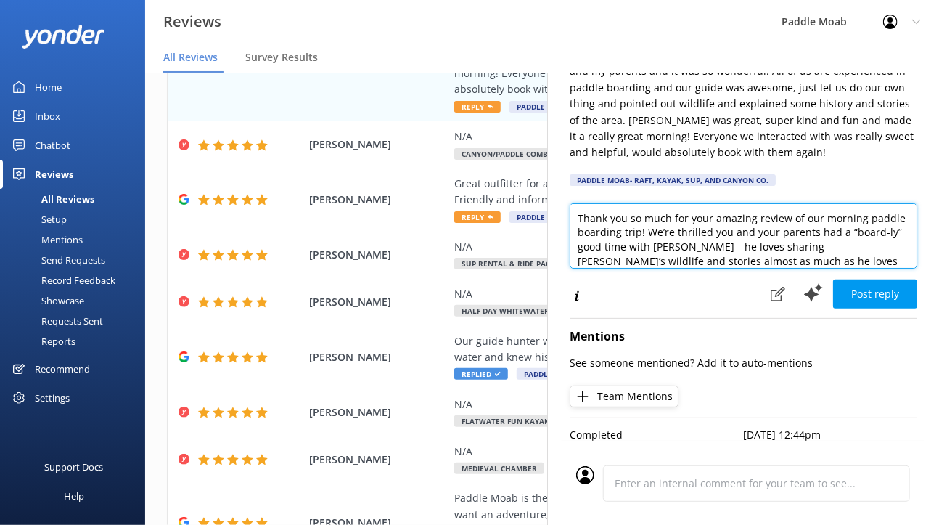
drag, startPoint x: 817, startPoint y: 266, endPoint x: 883, endPoint y: 300, distance: 74.0
click at [883, 268] on textarea "Thank you so much for your amazing review of our morning paddle boarding trip! …" at bounding box center [744, 235] width 348 height 65
click at [570, 250] on textarea "Thank you so much for your amazing review of our morning paddle boarding trip! …" at bounding box center [744, 235] width 348 height 65
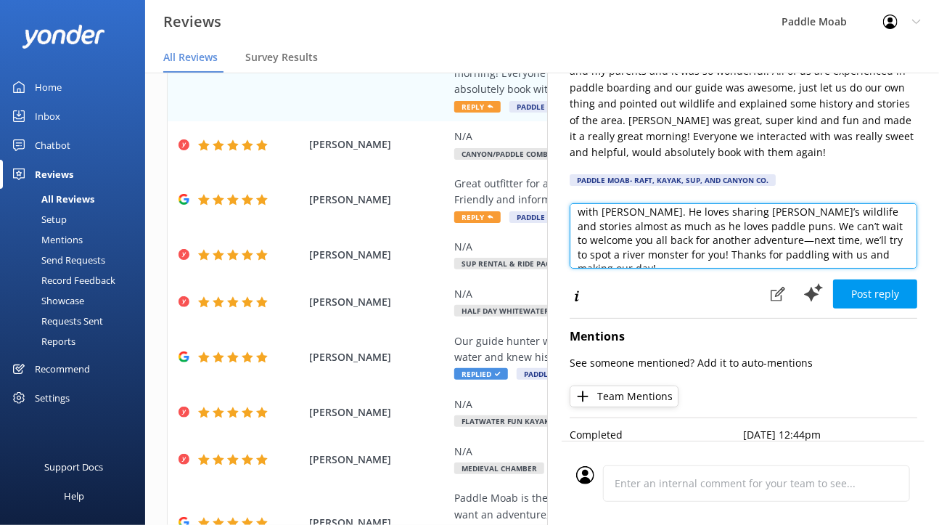
scroll to position [40, 0]
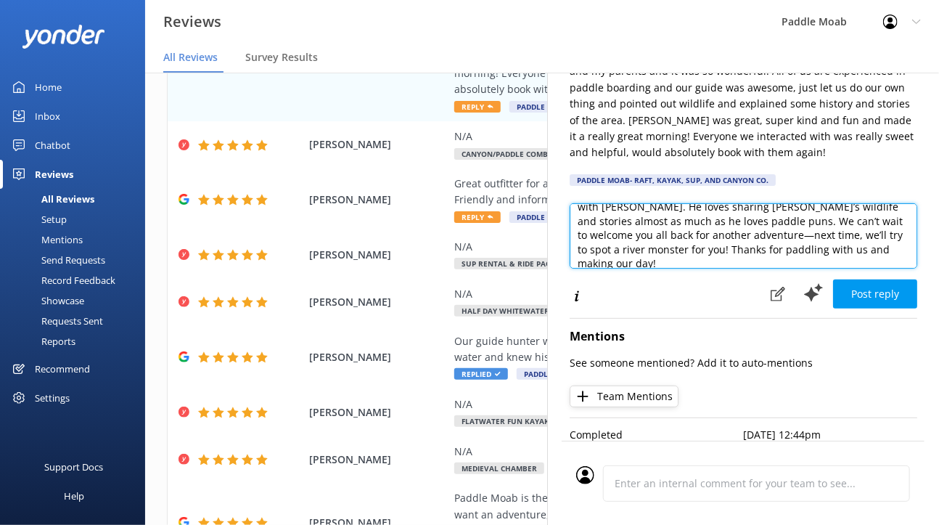
click at [633, 247] on textarea "Thank you so much for your amazing review of our morning paddle boarding trip! …" at bounding box center [744, 235] width 348 height 65
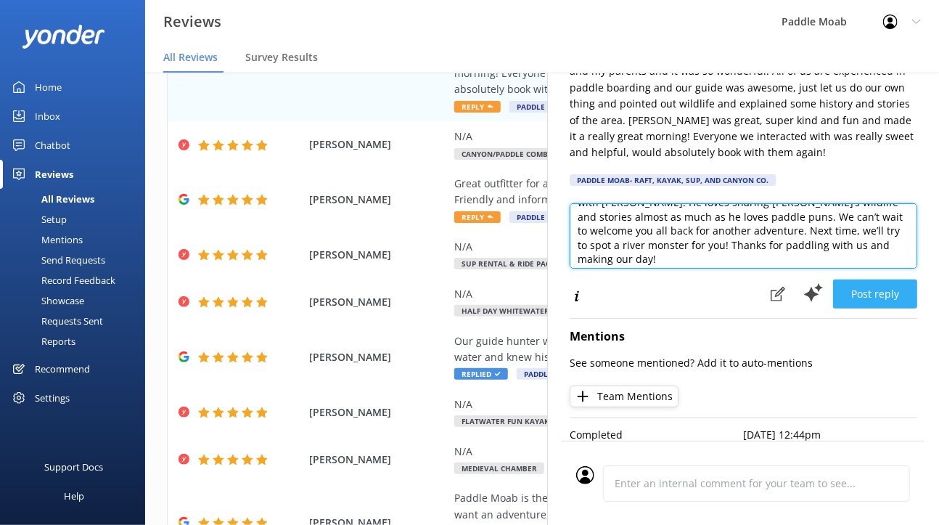
type textarea "Thank you so much for your amazing review of our morning paddle boarding trip! …"
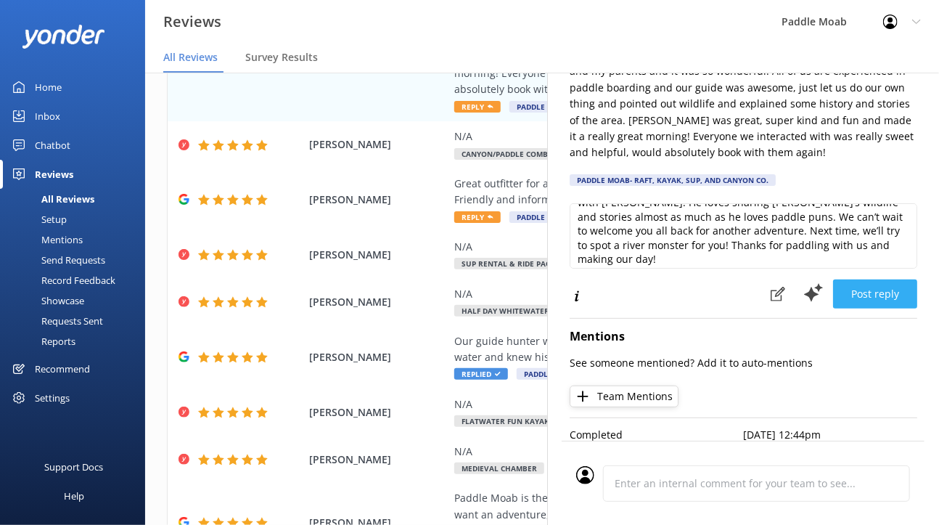
click at [833, 297] on button "Post reply" at bounding box center [875, 293] width 84 height 29
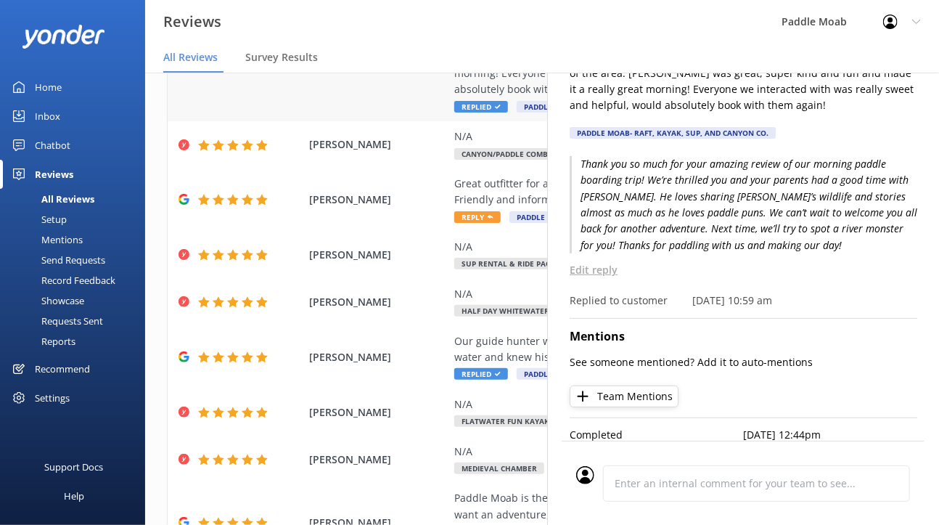
click at [420, 121] on div "Brooke Meyers Booked a morning paddle boarding trip with Paddle Moab for myself…" at bounding box center [542, 49] width 749 height 144
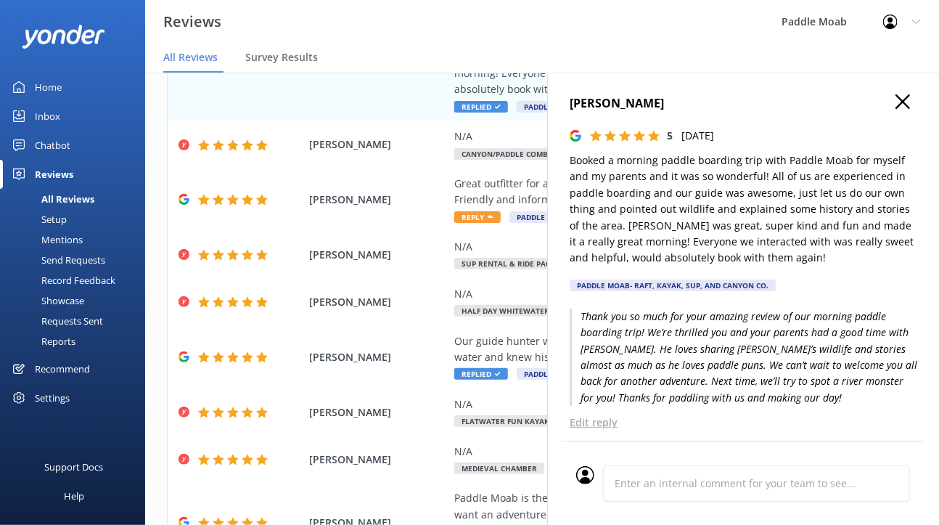
click at [895, 109] on use "button" at bounding box center [902, 101] width 15 height 15
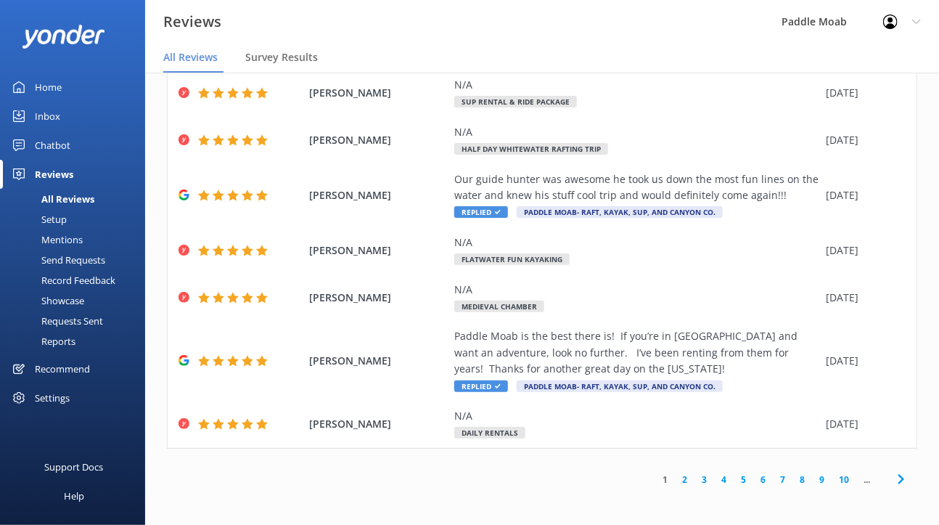
scroll to position [358, 0]
click at [493, 58] on icon at bounding box center [491, 55] width 6 height 6
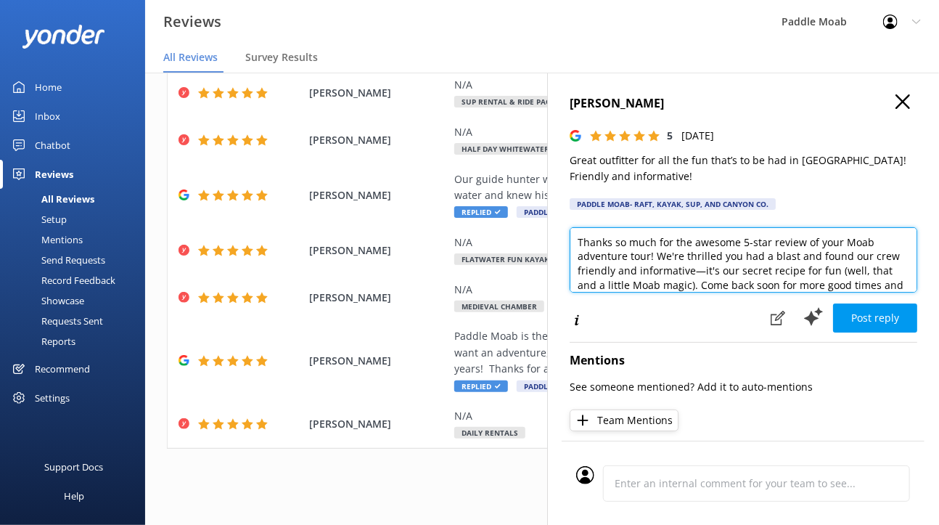
drag, startPoint x: 766, startPoint y: 303, endPoint x: 575, endPoint y: 316, distance: 191.3
click at [575, 292] on textarea "Thanks so much for the awesome 5-star review of your Moab adventure tour! We're…" at bounding box center [744, 259] width 348 height 65
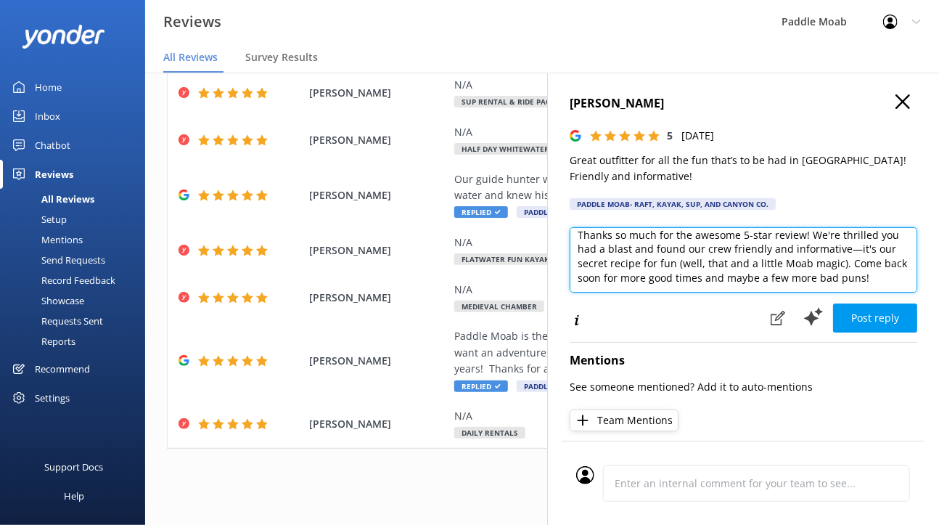
drag, startPoint x: 835, startPoint y: 350, endPoint x: 734, endPoint y: 353, distance: 100.9
click at [734, 292] on textarea "Thanks so much for the awesome 5-star review! We're thrilled you had a blast an…" at bounding box center [744, 259] width 348 height 65
type textarea "Thanks so much for the awesome 5-star review! We're thrilled you had a blast an…"
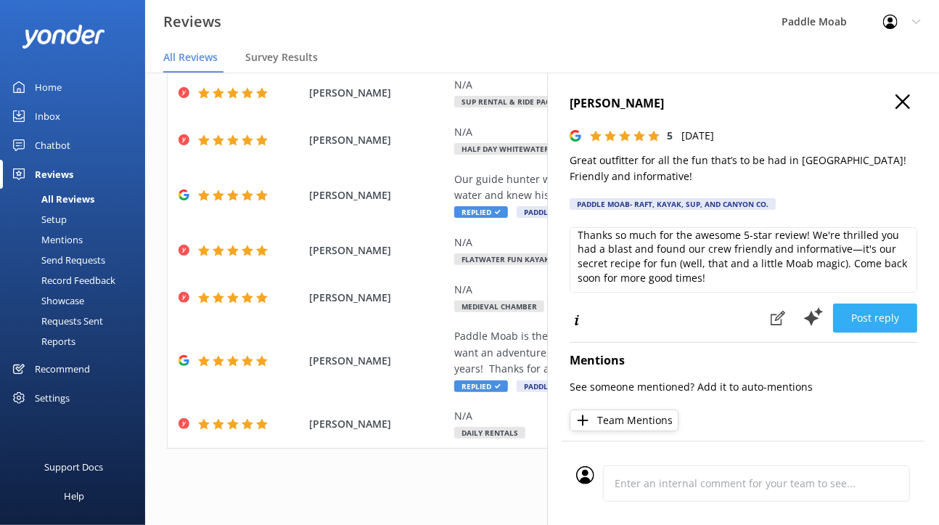
click at [892, 332] on button "Post reply" at bounding box center [875, 317] width 84 height 29
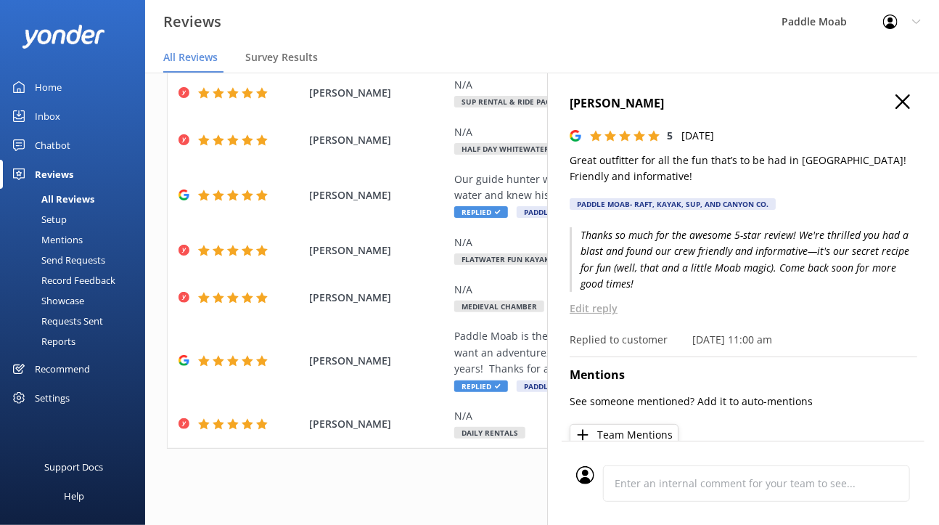
click at [898, 109] on use "button" at bounding box center [902, 101] width 15 height 15
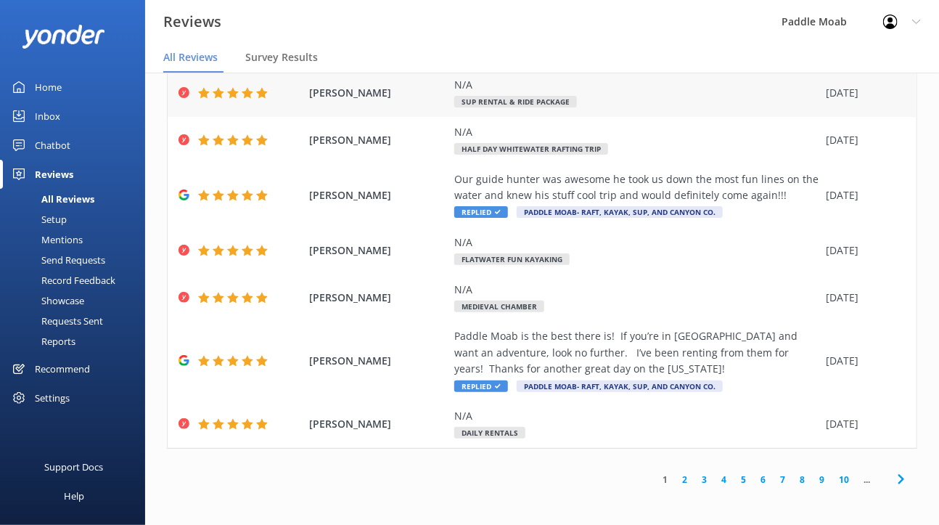
scroll to position [0, 0]
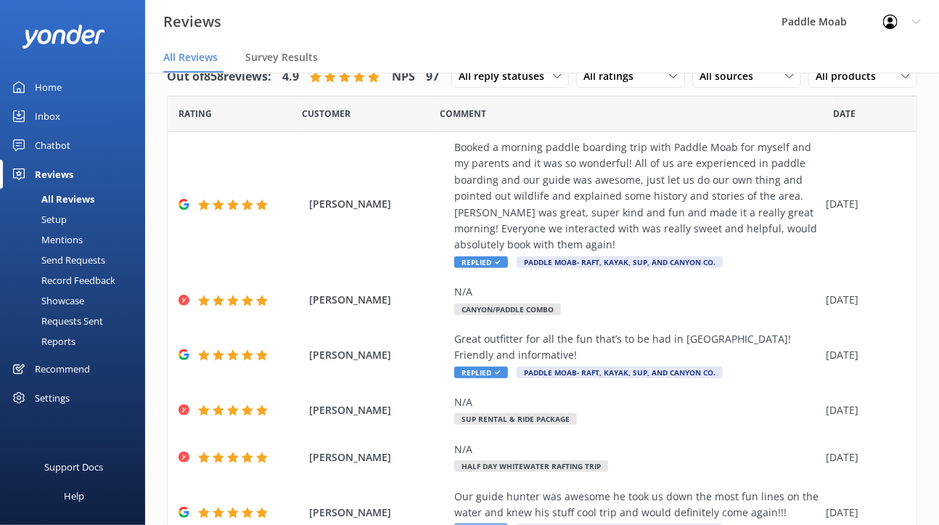
click at [62, 102] on div "Home" at bounding box center [48, 87] width 27 height 29
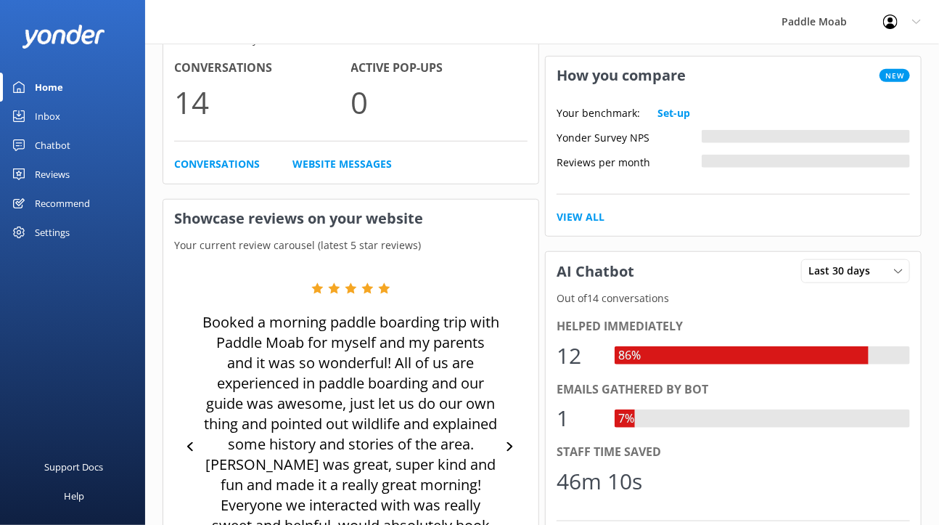
scroll to position [423, 0]
click at [260, 171] on link "Conversations" at bounding box center [217, 163] width 86 height 16
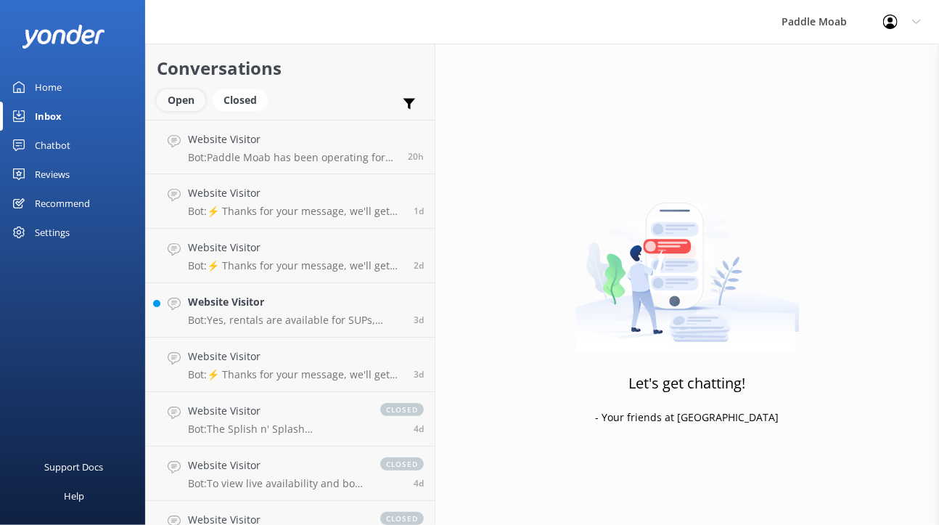
click at [205, 111] on div "Open" at bounding box center [181, 100] width 49 height 22
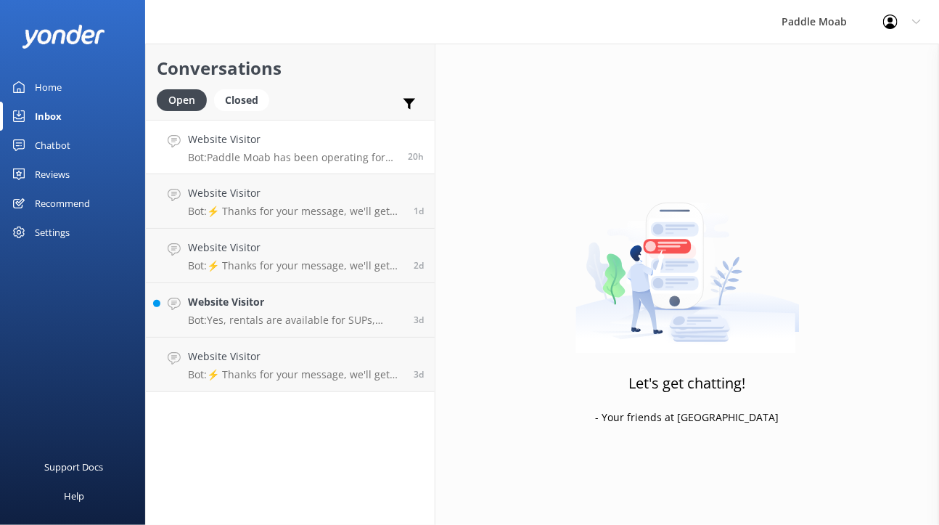
click at [279, 164] on p "Bot: Paddle Moab has been operating for 13 years." at bounding box center [292, 157] width 209 height 13
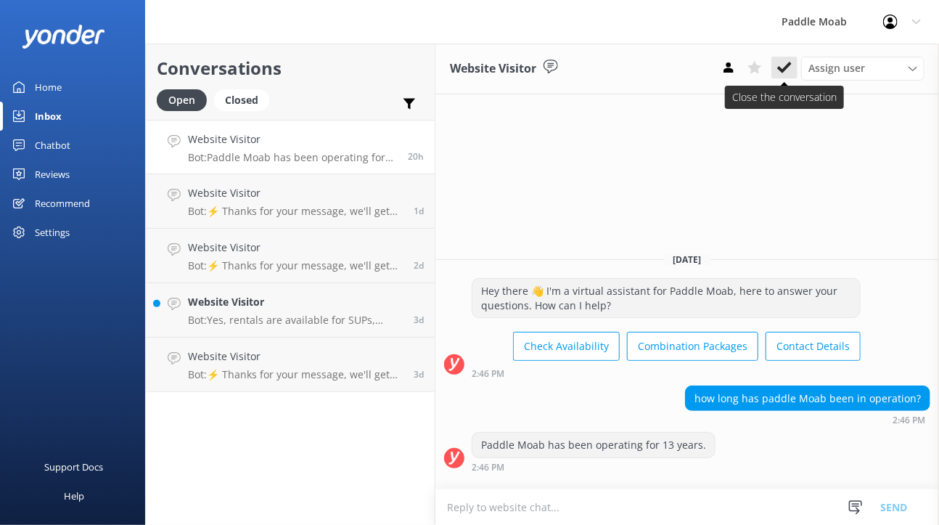
click at [784, 75] on icon at bounding box center [784, 67] width 15 height 15
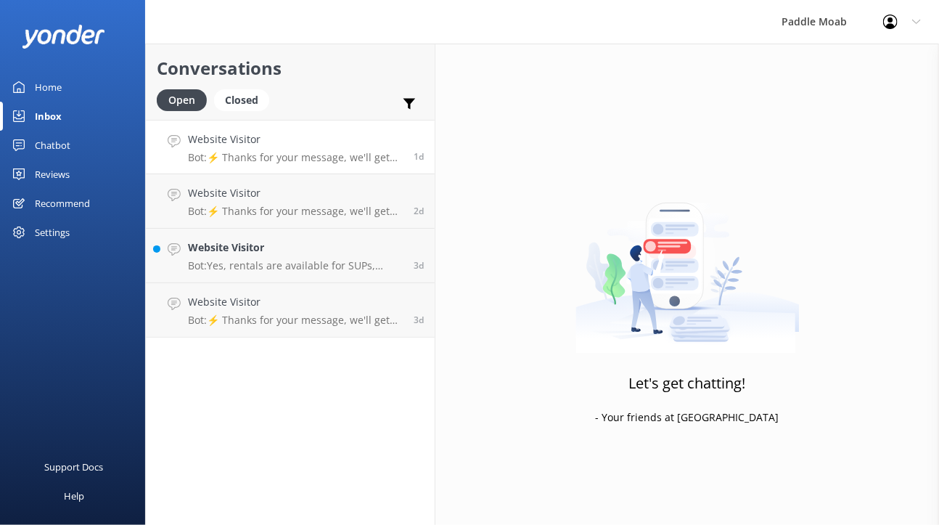
click at [403, 147] on h4 "Website Visitor" at bounding box center [295, 139] width 215 height 16
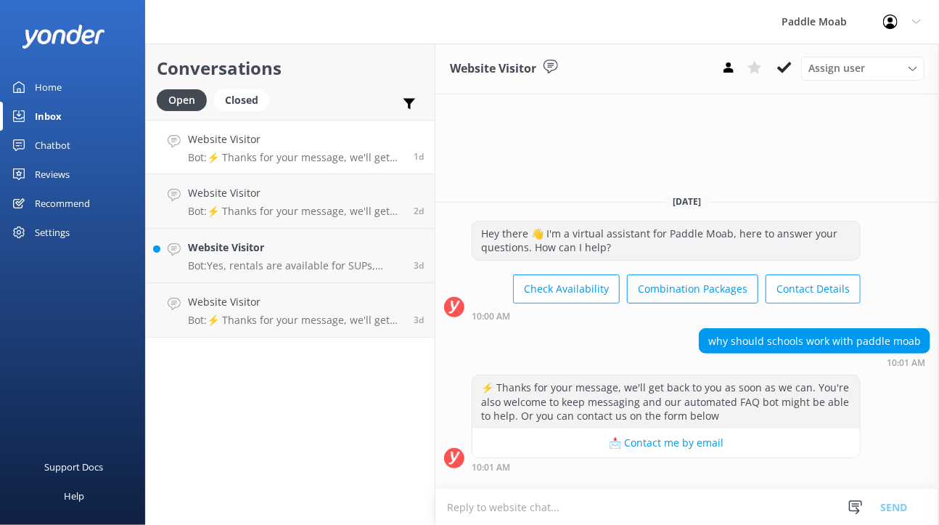
scroll to position [104, 0]
click at [792, 75] on icon at bounding box center [784, 67] width 15 height 15
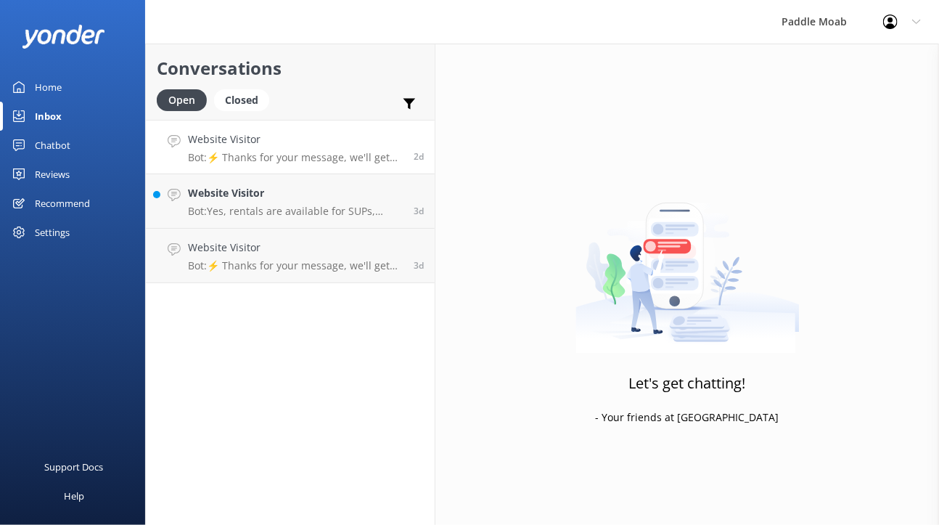
click at [403, 147] on h4 "Website Visitor" at bounding box center [295, 139] width 215 height 16
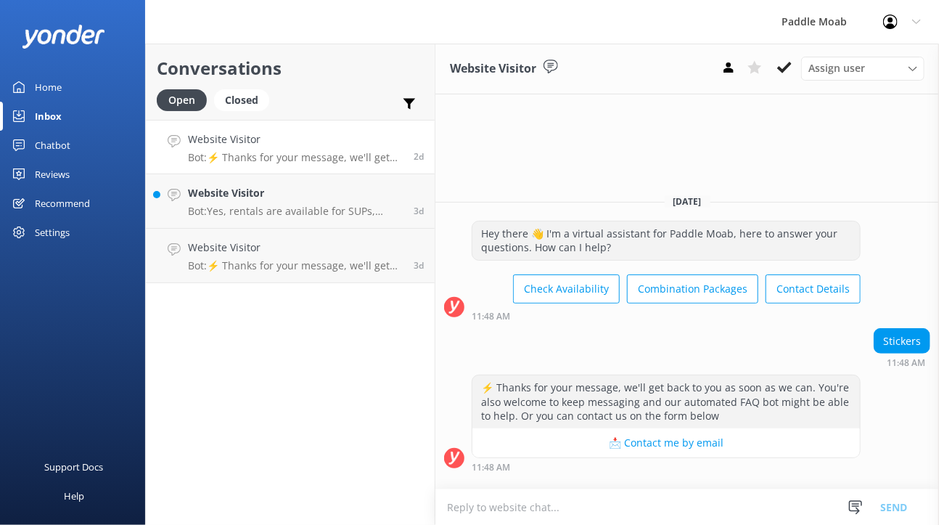
scroll to position [4, 0]
click at [792, 73] on use at bounding box center [784, 68] width 15 height 12
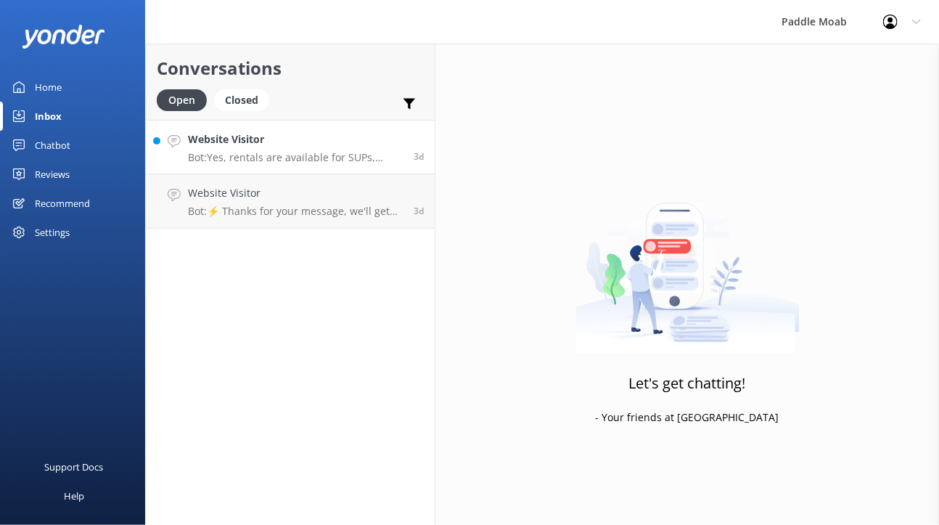
click at [403, 147] on h4 "Website Visitor" at bounding box center [295, 139] width 215 height 16
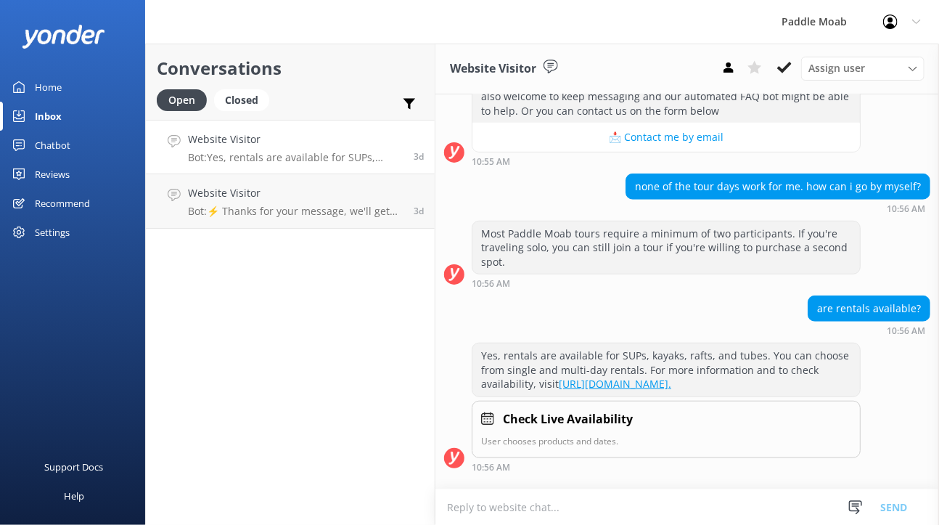
scroll to position [813, 0]
click at [783, 75] on icon at bounding box center [784, 67] width 15 height 15
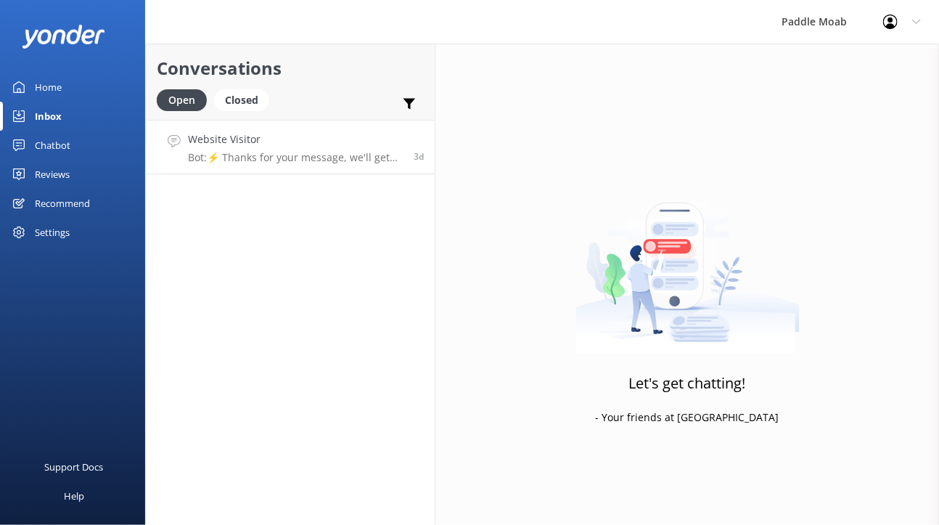
click at [403, 163] on div "Website Visitor Bot: ⚡ Thanks for your message, we'll get back to you as soon a…" at bounding box center [295, 146] width 215 height 31
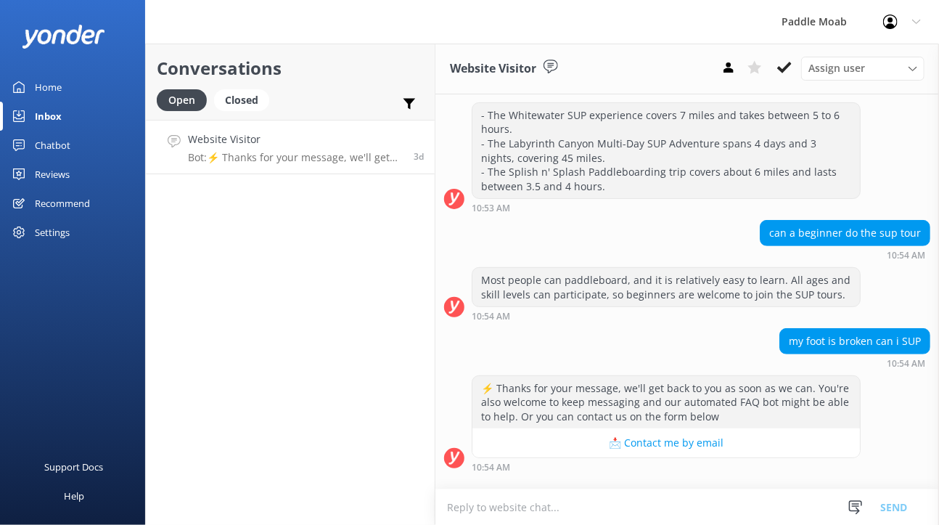
scroll to position [317, 0]
click at [792, 73] on use at bounding box center [784, 68] width 15 height 12
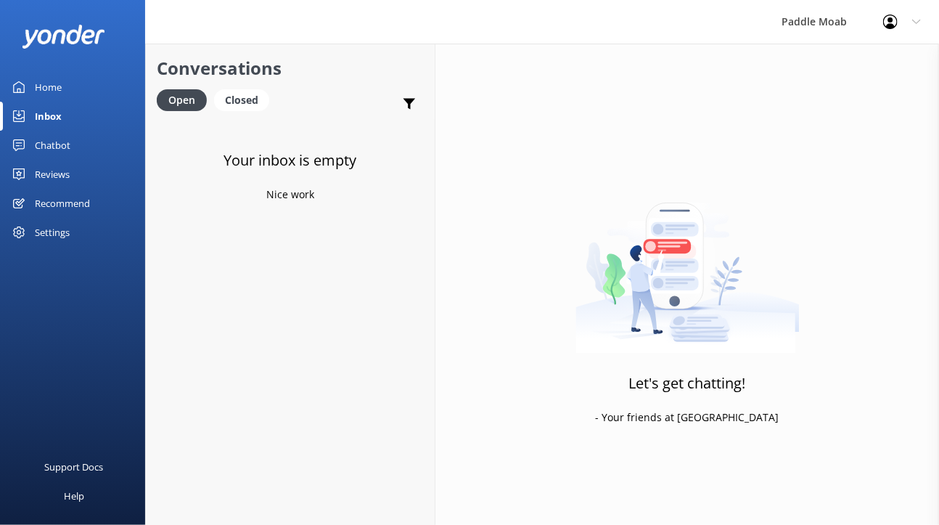
click at [81, 102] on link "Home" at bounding box center [72, 87] width 145 height 29
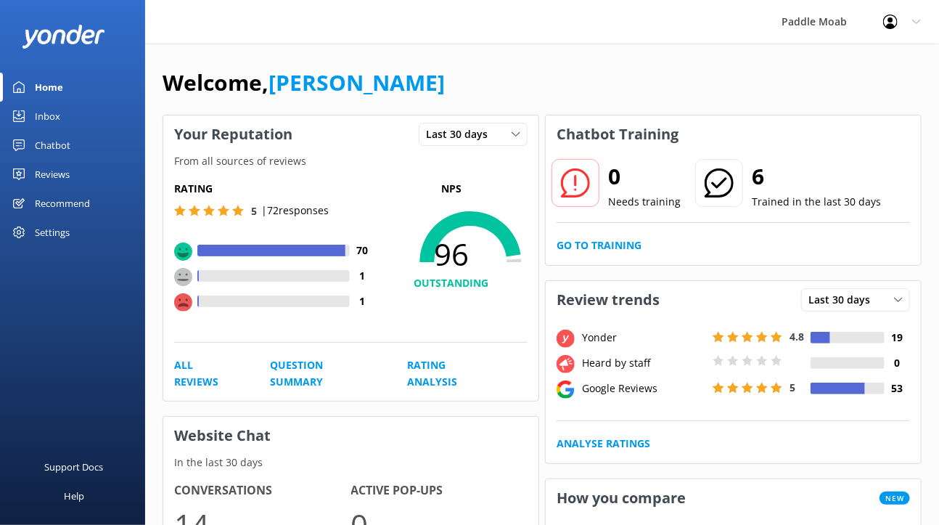
click at [60, 131] on div "Inbox" at bounding box center [47, 116] width 25 height 29
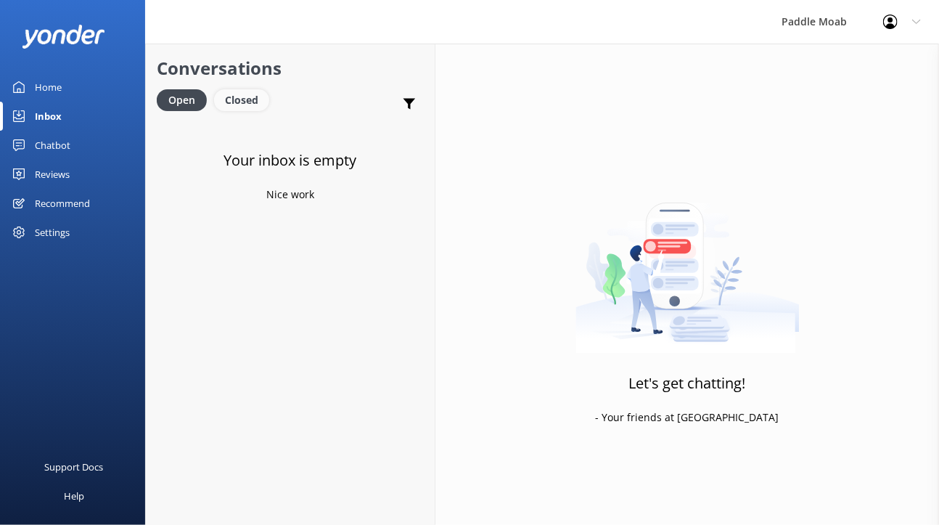
click at [269, 111] on div "Closed" at bounding box center [241, 100] width 55 height 22
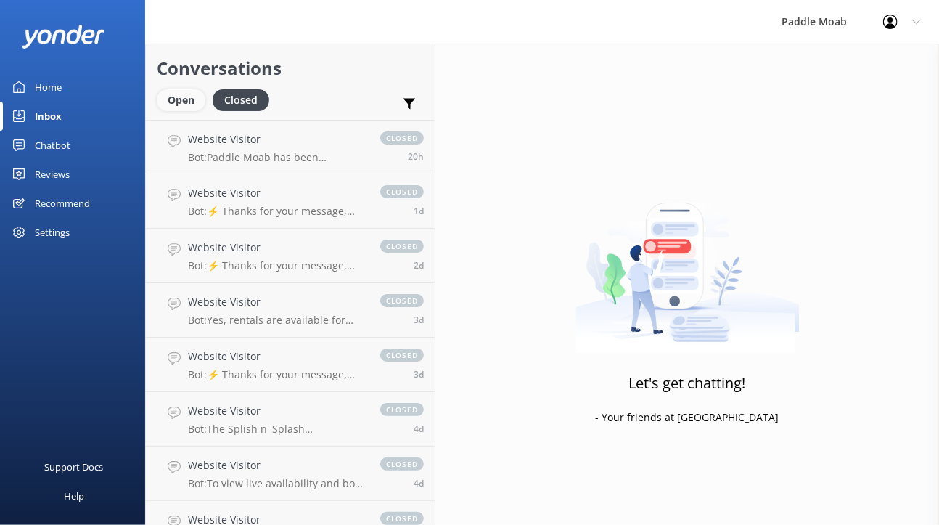
click at [205, 111] on div "Open" at bounding box center [181, 100] width 49 height 22
